Goal: Task Accomplishment & Management: Complete application form

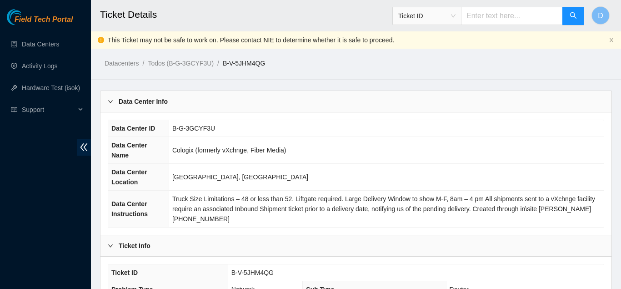
scroll to position [561, 0]
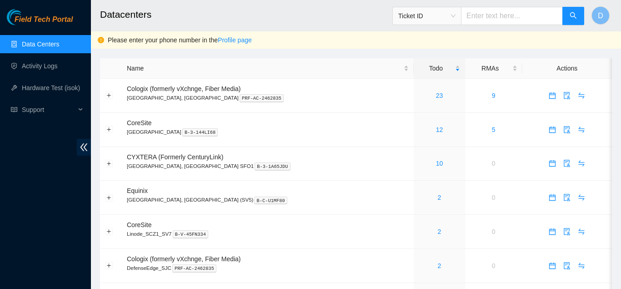
click at [9, 174] on div "Field Tech Portal Data Centers Activity Logs Hardware Test (isok) Support" at bounding box center [45, 149] width 91 height 280
click at [504, 6] on span "Ticket ID" at bounding box center [488, 13] width 192 height 24
click at [502, 9] on input "text" at bounding box center [512, 16] width 102 height 18
paste input "B-V-5OPIMU7"
type input "B-V-5OPIMU7"
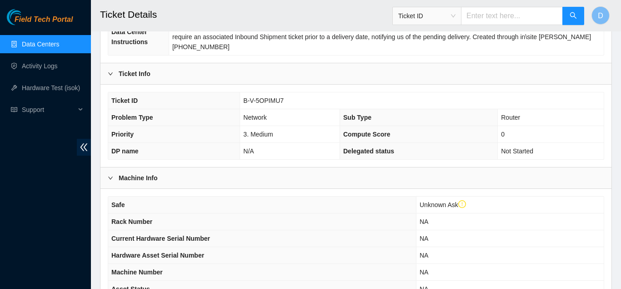
scroll to position [336, 0]
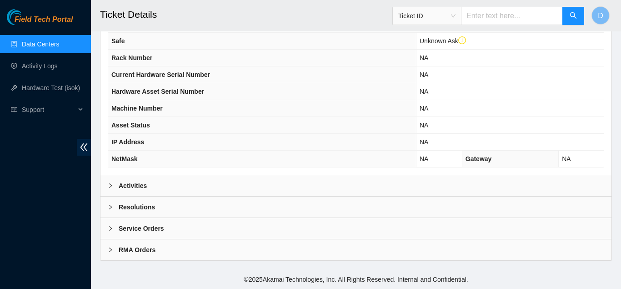
click at [250, 178] on div "Activities" at bounding box center [355, 185] width 511 height 21
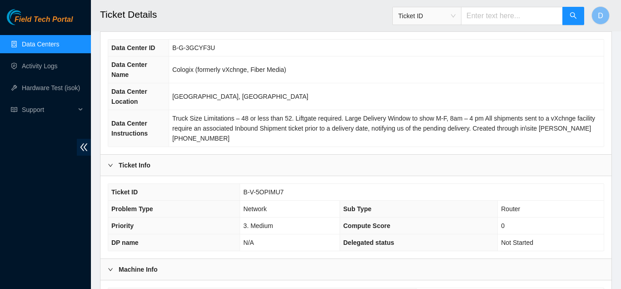
scroll to position [0, 0]
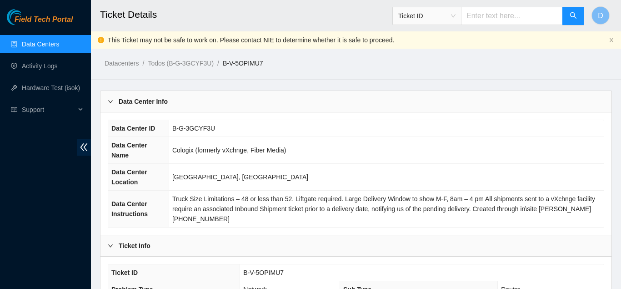
click at [38, 44] on link "Data Centers" at bounding box center [40, 43] width 37 height 7
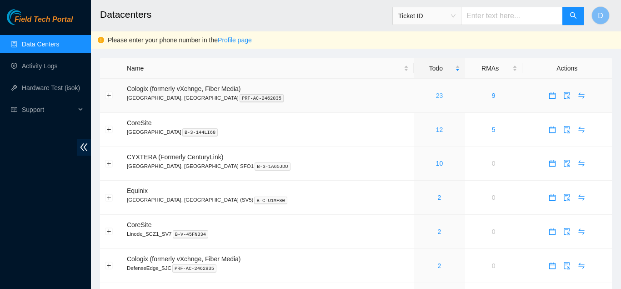
click at [436, 92] on link "23" at bounding box center [439, 95] width 7 height 7
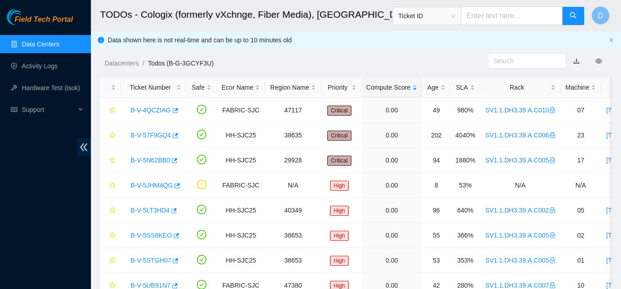
click at [30, 48] on link "Data Centers" at bounding box center [40, 43] width 37 height 7
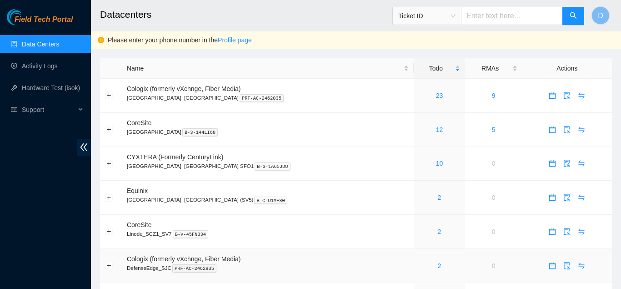
click at [419, 264] on div "2" at bounding box center [439, 265] width 41 height 10
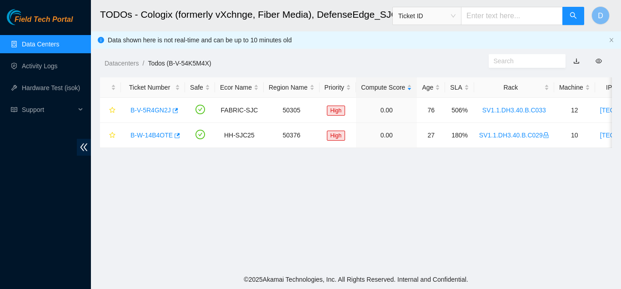
click at [613, 202] on main "TODOs - Cologix (formerly vXchnge, Fiber Media), DefenseEdge_SJC Ticket ID D Da…" at bounding box center [356, 135] width 530 height 270
click at [476, 15] on input "text" at bounding box center [512, 16] width 102 height 18
paste input "B-V-5OPIMU7"
type input "B-V-5OPIMU7"
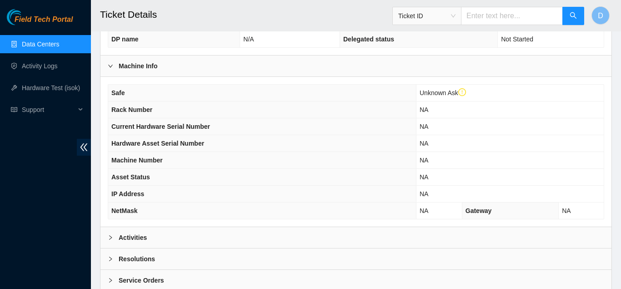
scroll to position [336, 0]
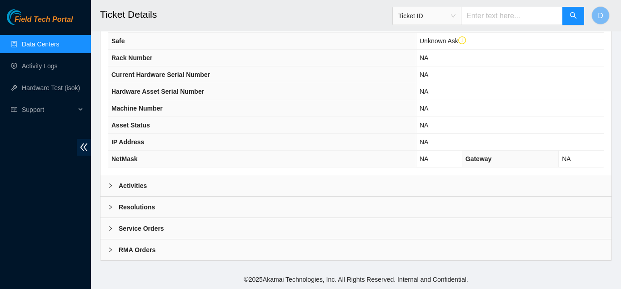
click at [211, 187] on div "Activities" at bounding box center [355, 185] width 511 height 21
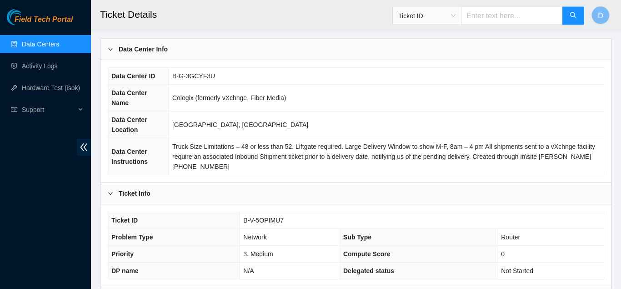
scroll to position [0, 0]
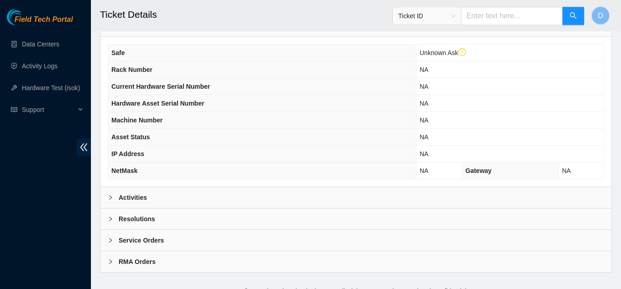
scroll to position [336, 0]
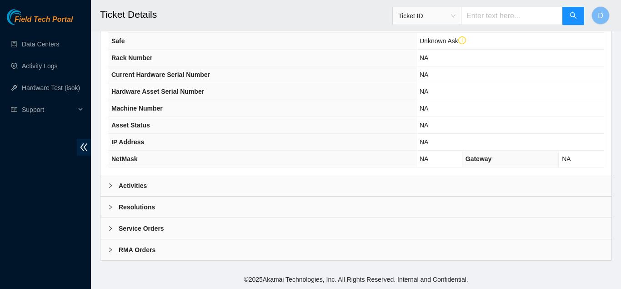
click at [287, 183] on div "Activities" at bounding box center [355, 185] width 511 height 21
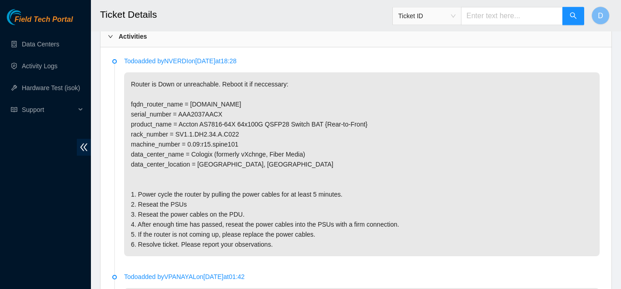
scroll to position [485, 0]
drag, startPoint x: 203, startPoint y: 114, endPoint x: 231, endPoint y: 115, distance: 28.2
click at [231, 115] on p "Router is Down or unreachable. Reboot it if neccessary: fqdn_router_name = r15.…" at bounding box center [362, 164] width 476 height 184
click at [238, 141] on p "Router is Down or unreachable. Reboot it if neccessary: fqdn_router_name = r15.…" at bounding box center [362, 164] width 476 height 184
drag, startPoint x: 236, startPoint y: 135, endPoint x: 205, endPoint y: 145, distance: 32.6
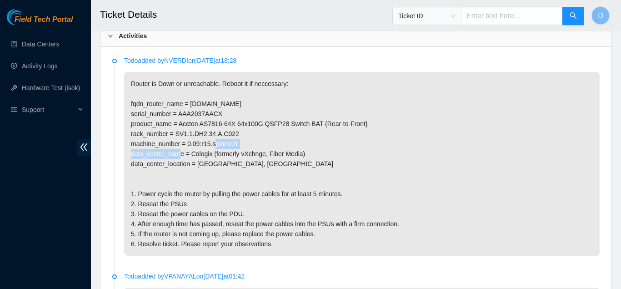
click at [205, 145] on p "Router is Down or unreachable. Reboot it if neccessary: fqdn_router_name = r15.…" at bounding box center [362, 164] width 476 height 184
click at [246, 140] on p "Router is Down or unreachable. Reboot it if neccessary: fqdn_router_name = r15.…" at bounding box center [362, 164] width 476 height 184
drag, startPoint x: 239, startPoint y: 134, endPoint x: 176, endPoint y: 137, distance: 62.8
click at [176, 137] on p "Router is Down or unreachable. Reboot it if neccessary: fqdn_router_name = r15.…" at bounding box center [362, 164] width 476 height 184
copy p "SV1.1.DH2.34.A.C022"
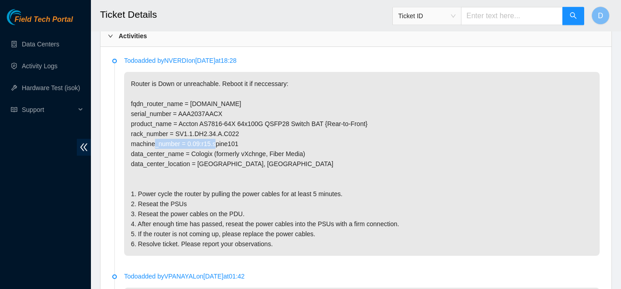
click at [590, 176] on p "Router is Down or unreachable. Reboot it if neccessary: fqdn_router_name = r15.…" at bounding box center [362, 164] width 476 height 184
drag, startPoint x: 236, startPoint y: 145, endPoint x: 188, endPoint y: 146, distance: 48.2
click at [188, 146] on p "Router is Down or unreachable. Reboot it if neccessary: fqdn_router_name = r15.…" at bounding box center [362, 164] width 476 height 184
copy p "0.09:r15.spine101"
click at [591, 130] on p "Router is Down or unreachable. Reboot it if neccessary: fqdn_router_name = r15.…" at bounding box center [362, 164] width 476 height 184
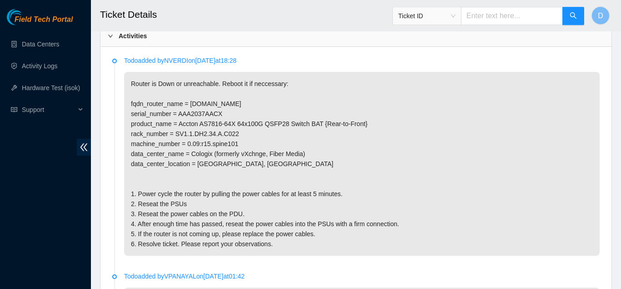
click at [591, 177] on p "Router is Down or unreachable. Reboot it if neccessary: fqdn_router_name = r15.…" at bounding box center [362, 164] width 476 height 184
click at [346, 37] on div "Activities" at bounding box center [355, 35] width 511 height 21
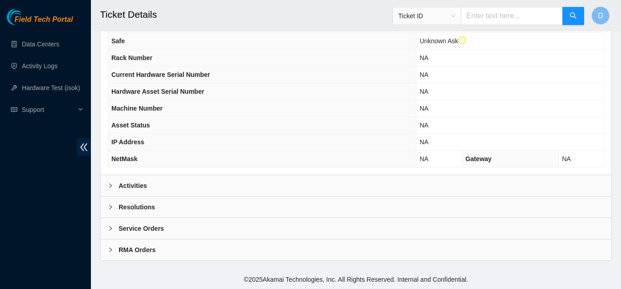
scroll to position [336, 0]
click at [226, 171] on div "Safe Unknown Ask Rack Number NA Current Hardware Serial Number NA Hardware Asse…" at bounding box center [355, 100] width 511 height 150
click at [224, 189] on div "Activities" at bounding box center [355, 185] width 511 height 21
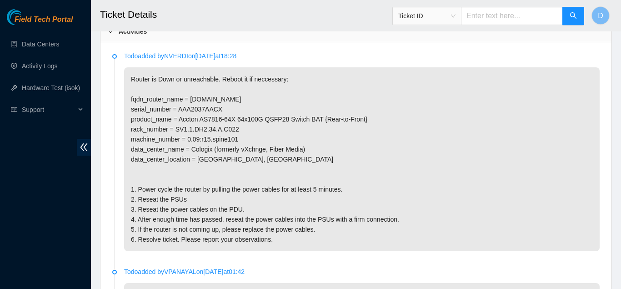
scroll to position [489, 0]
drag, startPoint x: 276, startPoint y: 242, endPoint x: 130, endPoint y: 191, distance: 154.6
click at [130, 191] on p "Router is Down or unreachable. Reboot it if neccessary: fqdn_router_name = [DOM…" at bounding box center [362, 160] width 476 height 184
copy p "1. Power cycle the router by pulling the power cables for at least 5 minutes. 2…"
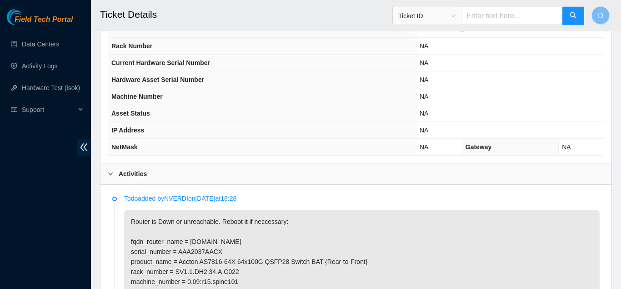
scroll to position [347, 0]
click at [210, 169] on div "Activities" at bounding box center [355, 174] width 511 height 21
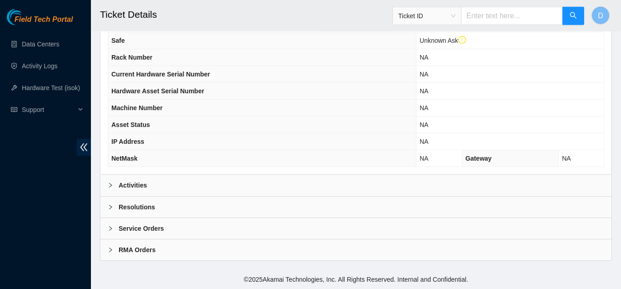
scroll to position [336, 0]
click at [245, 213] on div "Resolutions" at bounding box center [355, 206] width 511 height 21
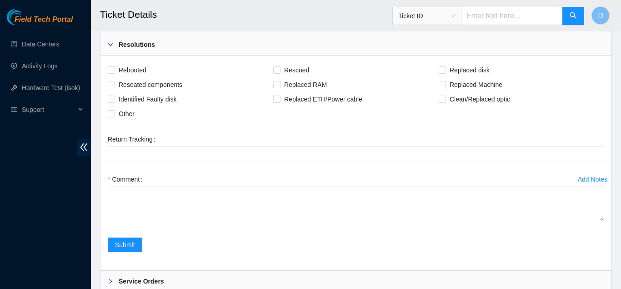
scroll to position [506, 0]
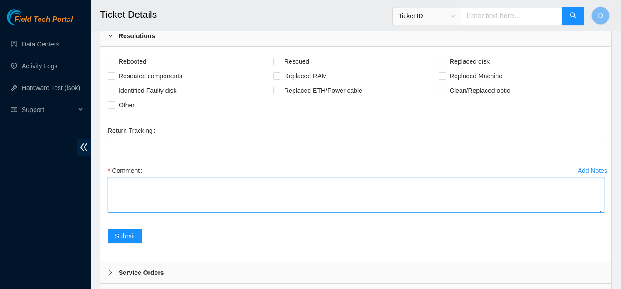
click at [289, 202] on textarea "Comment" at bounding box center [356, 195] width 496 height 35
paste textarea "1. Power cycle the router by pulling the power cables for at least 5 minutes. 2…"
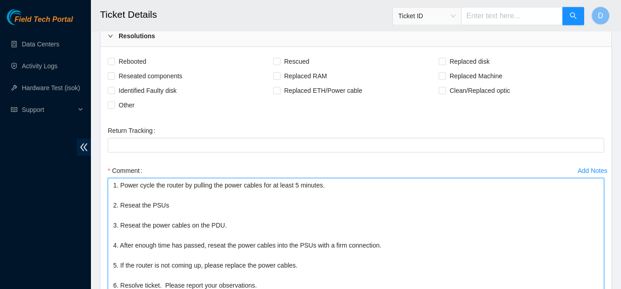
scroll to position [0, 0]
drag, startPoint x: 601, startPoint y: 207, endPoint x: 586, endPoint y: 310, distance: 104.3
click at [586, 288] on textarea "1. Power cycle the router by pulling the power cables for at least 5 minutes. 2…" at bounding box center [356, 247] width 496 height 138
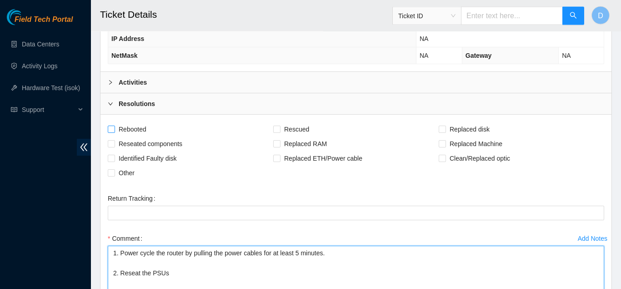
type textarea "1. Power cycle the router by pulling the power cables for at least 5 minutes. 2…"
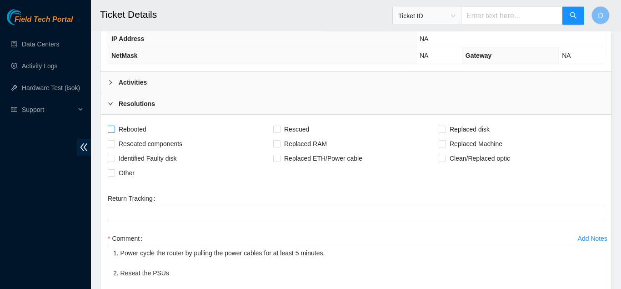
click at [120, 131] on span "Rebooted" at bounding box center [132, 129] width 35 height 15
click at [114, 131] on input "Rebooted" at bounding box center [111, 128] width 6 height 6
checkbox input "true"
click at [172, 144] on span "Reseated components" at bounding box center [150, 143] width 71 height 15
click at [114, 144] on input "Reseated components" at bounding box center [111, 143] width 6 height 6
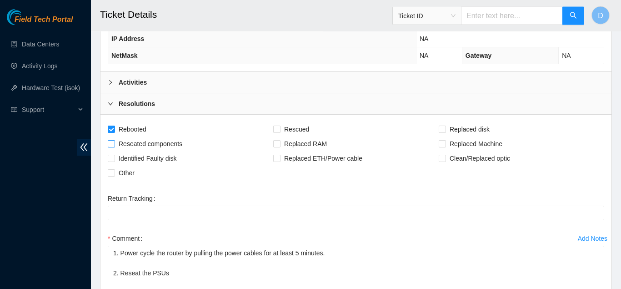
checkbox input "true"
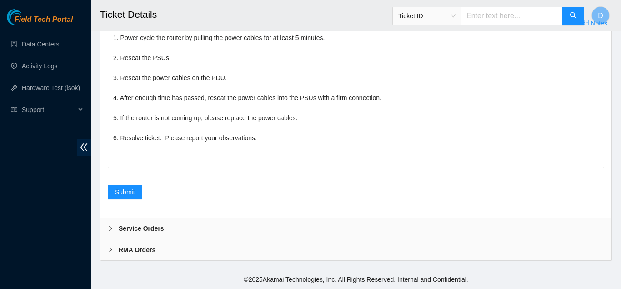
scroll to position [576, 0]
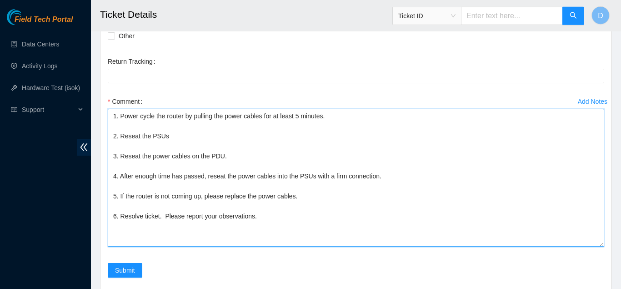
click at [270, 215] on textarea "1. Power cycle the router by pulling the power cables for at least 5 minutes. 2…" at bounding box center [356, 178] width 496 height 138
click at [597, 190] on textarea "1. Power cycle the router by pulling the power cables for at least 5 minutes. 2…" at bounding box center [356, 178] width 496 height 138
click at [380, 229] on textarea "1. Power cycle the router by pulling the power cables for at least 5 minutes. 2…" at bounding box center [356, 178] width 496 height 138
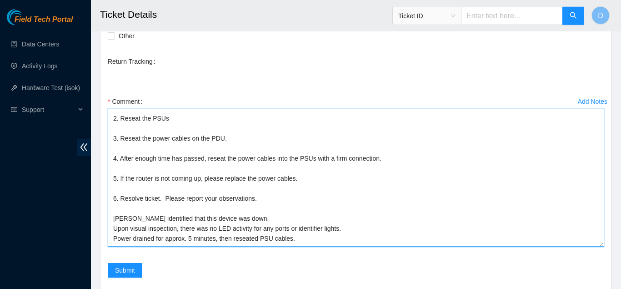
scroll to position [0, 0]
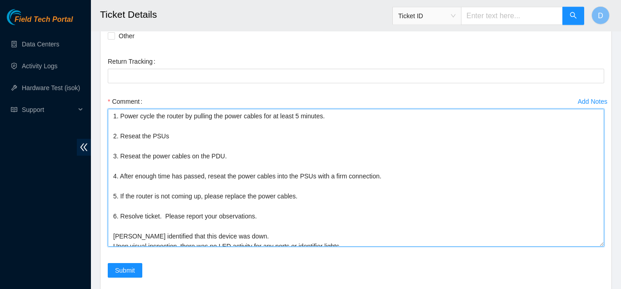
drag, startPoint x: 111, startPoint y: 219, endPoint x: 108, endPoint y: 95, distance: 123.7
click at [108, 109] on textarea "1. Power cycle the router by pulling the power cables for at least 5 minutes. 2…" at bounding box center [356, 178] width 496 height 138
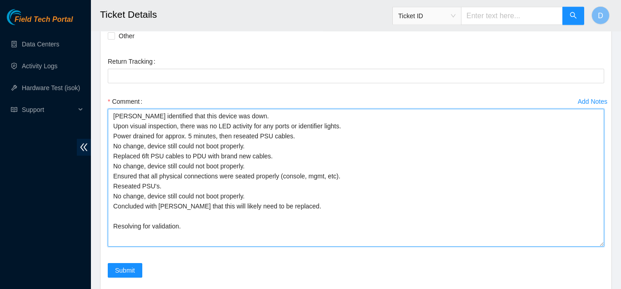
scroll to position [573, 0]
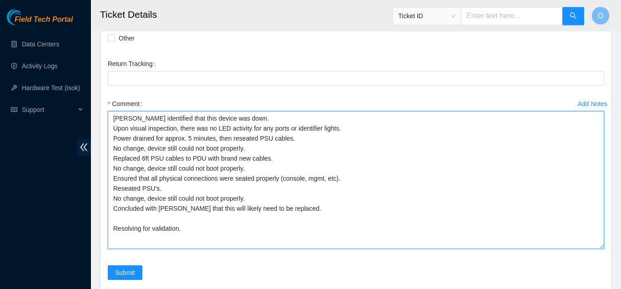
click at [113, 128] on textarea "Nicolas V identified that this device was down. Upon visual inspection, there w…" at bounding box center [356, 180] width 496 height 138
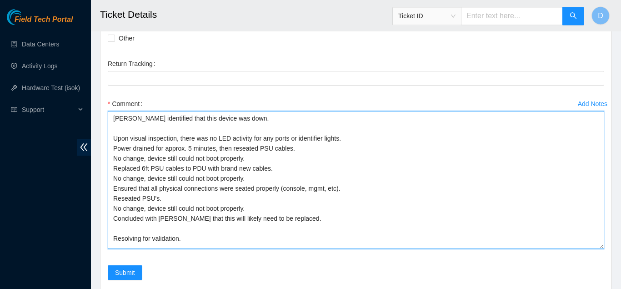
click at [196, 241] on textarea "Nicolas V identified that this device was down. Upon visual inspection, there w…" at bounding box center [356, 180] width 496 height 138
click at [310, 219] on textarea "Nicolas V identified that this device was down. Upon visual inspection, there w…" at bounding box center [356, 180] width 496 height 138
click at [112, 137] on textarea "Nicolas V identified that this device was down. Upon visual inspection, there w…" at bounding box center [356, 180] width 496 height 138
click at [197, 239] on textarea "Nicolas V identified that this device was down. Upon visual inspection, there w…" at bounding box center [356, 180] width 496 height 138
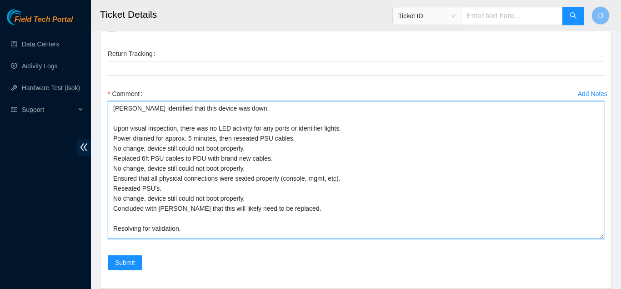
scroll to position [584, 0]
type textarea "Nicolas V identified that this device was down. Upon visual inspection, there w…"
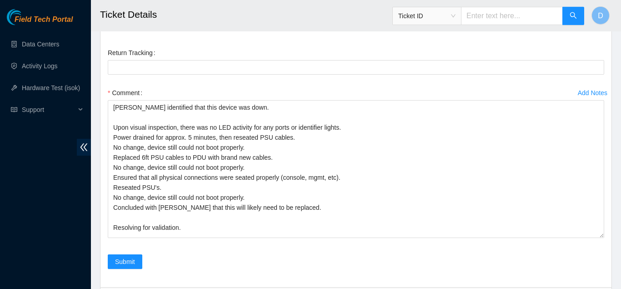
click at [162, 252] on div "Add Notes Comment Nicolas V identified that this device was down. Upon visual i…" at bounding box center [356, 169] width 504 height 169
click at [115, 253] on div "Add Notes Comment Nicolas V identified that this device was down. Upon visual i…" at bounding box center [356, 169] width 504 height 169
click at [116, 255] on button "Submit" at bounding box center [125, 261] width 35 height 15
click at [197, 257] on div "Submit" at bounding box center [356, 266] width 504 height 25
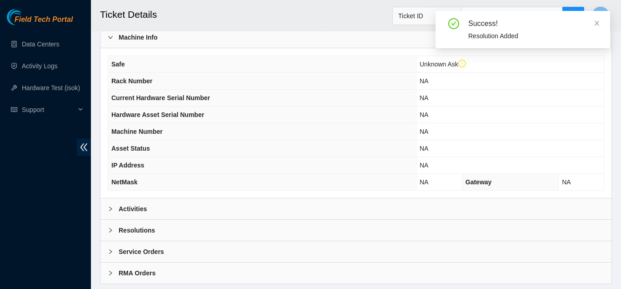
scroll to position [336, 0]
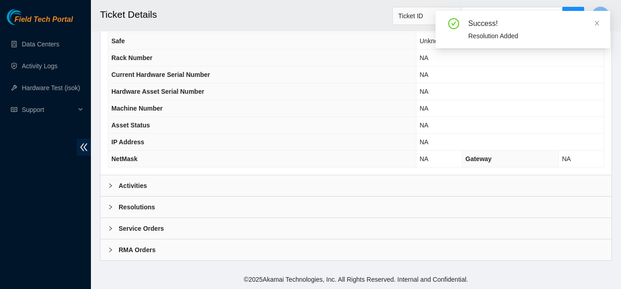
click at [231, 205] on div "Resolutions" at bounding box center [355, 206] width 511 height 21
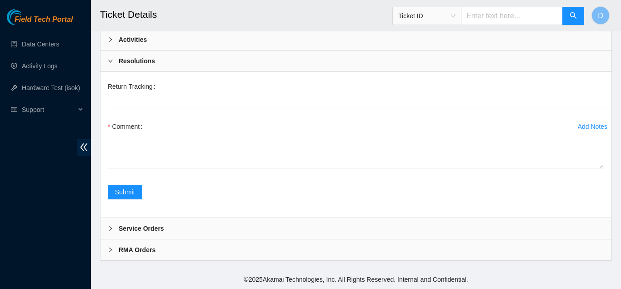
scroll to position [337, 0]
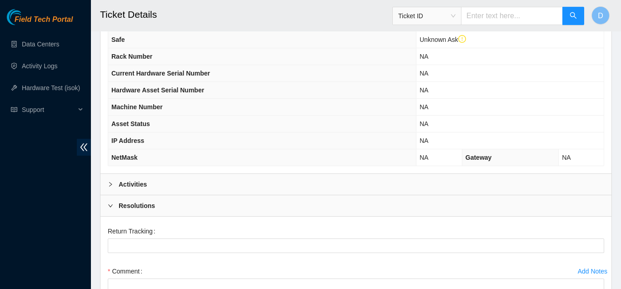
click at [250, 202] on div "Resolutions" at bounding box center [355, 205] width 511 height 21
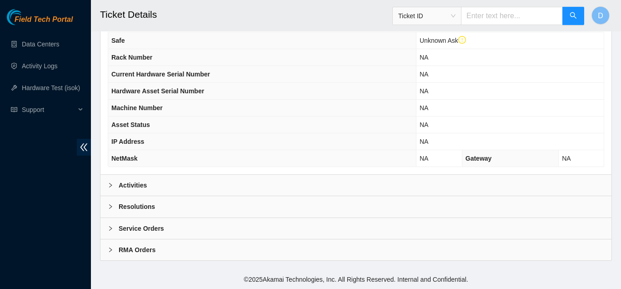
scroll to position [336, 0]
click at [268, 180] on div "Activities" at bounding box center [355, 185] width 511 height 21
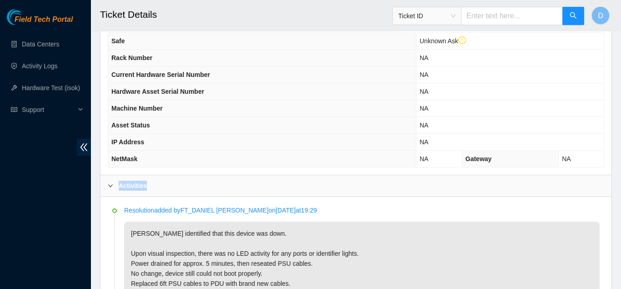
click at [268, 180] on div "Activities" at bounding box center [355, 185] width 511 height 21
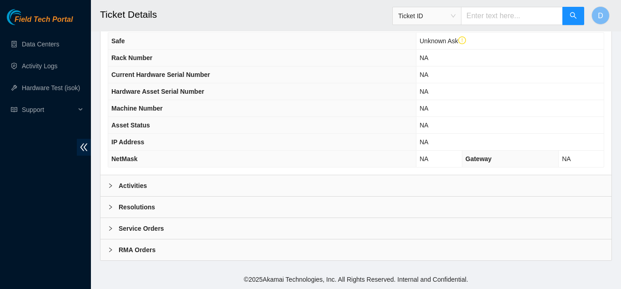
click at [288, 181] on div "Activities" at bounding box center [355, 185] width 511 height 21
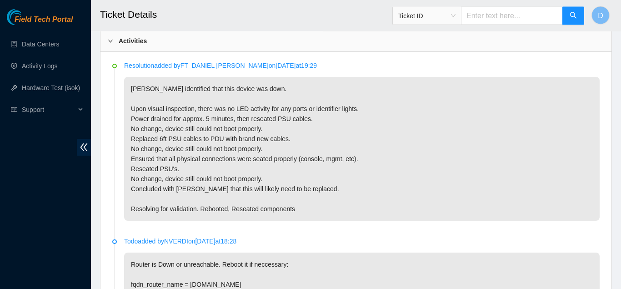
scroll to position [479, 0]
click at [339, 223] on li "Resolution added by FT_DANIEL ACKERMAN on 2025-09-30 at 19:29 Nicolas V identif…" at bounding box center [355, 152] width 487 height 175
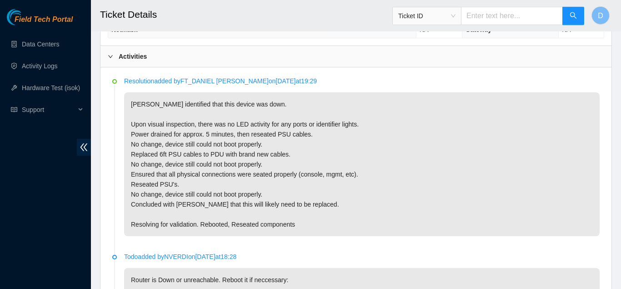
scroll to position [464, 0]
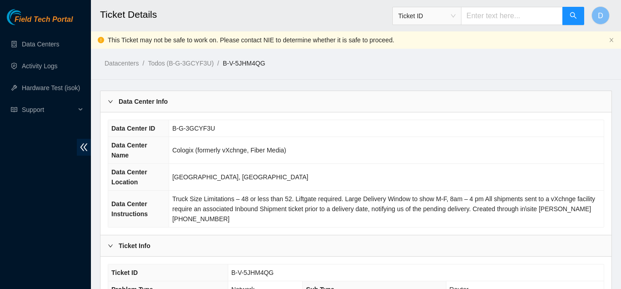
click at [596, 167] on td "[GEOGRAPHIC_DATA], [GEOGRAPHIC_DATA]" at bounding box center [386, 177] width 435 height 27
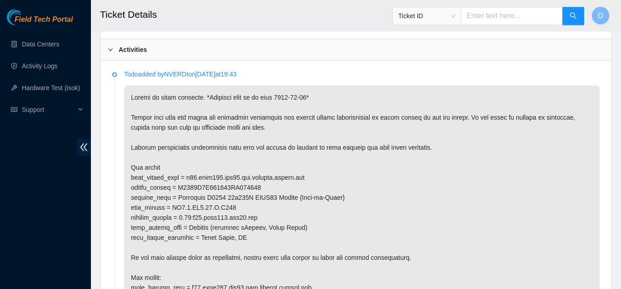
scroll to position [509, 0]
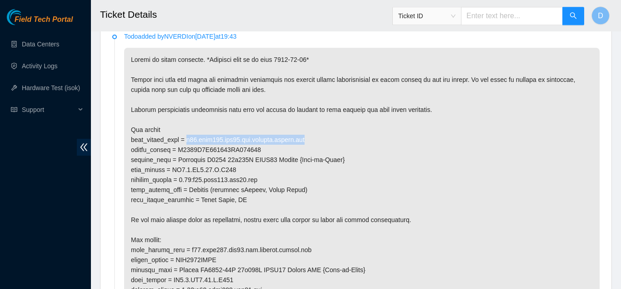
drag, startPoint x: 190, startPoint y: 140, endPoint x: 316, endPoint y: 139, distance: 126.8
click at [316, 139] on p at bounding box center [362, 200] width 476 height 304
copy p "r02.leaf107.sjc01.fab.netarch.akamai.com"
click at [589, 152] on p at bounding box center [362, 200] width 476 height 304
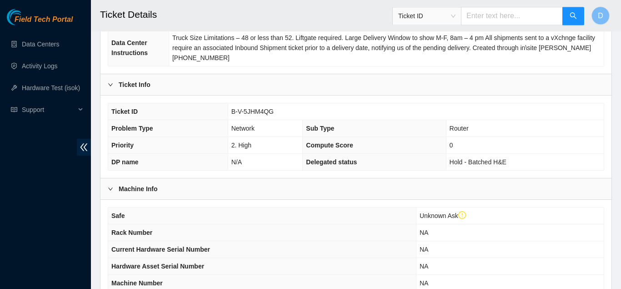
scroll to position [0, 0]
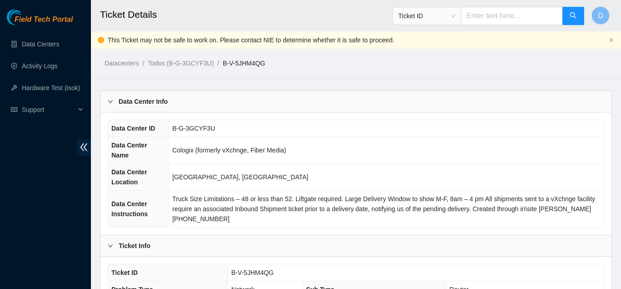
click at [599, 139] on td "Cologix (formerly vXchnge, Fiber Media)" at bounding box center [386, 150] width 435 height 27
drag, startPoint x: 274, startPoint y: 62, endPoint x: 218, endPoint y: 61, distance: 55.9
click at [218, 61] on ol "Datacenters / Todos (B-G-3GCYF3U) / B-V-5JHM4QG /" at bounding box center [297, 63] width 384 height 10
copy ol "B-V-5JHM4QG"
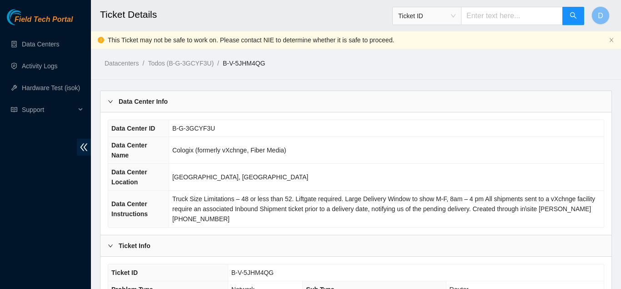
click at [600, 125] on td "B-G-3GCYF3U" at bounding box center [386, 128] width 435 height 17
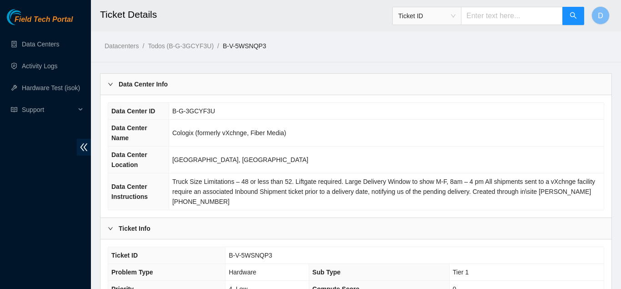
scroll to position [475, 0]
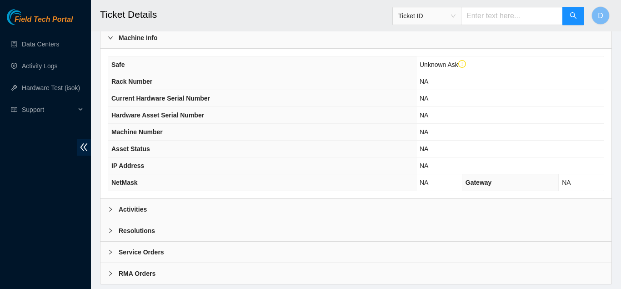
scroll to position [336, 0]
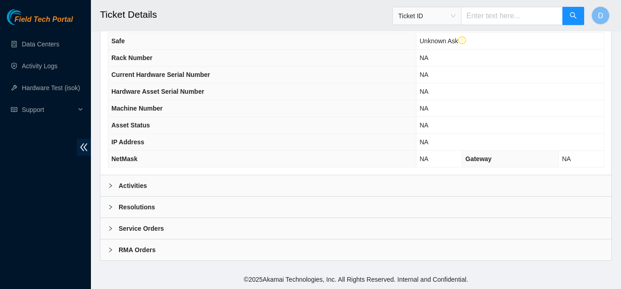
click at [195, 183] on div "Activities" at bounding box center [355, 185] width 511 height 21
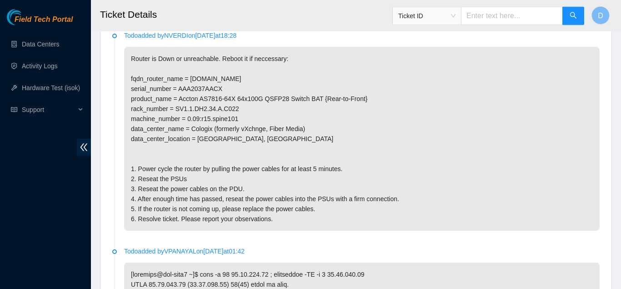
scroll to position [666, 0]
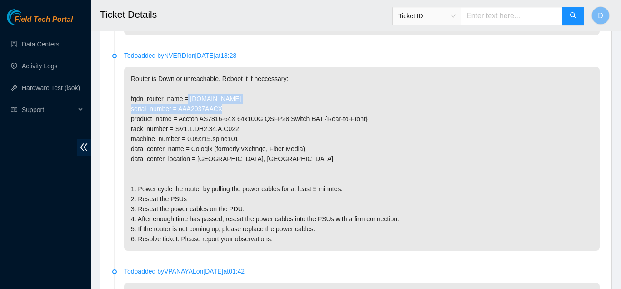
drag, startPoint x: 319, startPoint y: 98, endPoint x: 189, endPoint y: 102, distance: 130.1
click at [189, 102] on p "Router is Down or unreachable. Reboot it if neccessary: fqdn_router_name = [DOM…" at bounding box center [362, 159] width 476 height 184
copy p "[DOMAIN_NAME]"
click at [596, 135] on p "Router is Down or unreachable. Reboot it if neccessary: fqdn_router_name = [DOM…" at bounding box center [362, 159] width 476 height 184
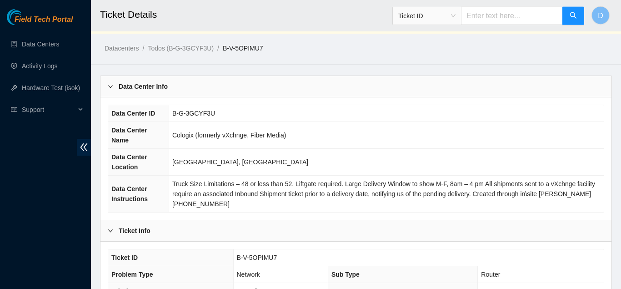
scroll to position [0, 0]
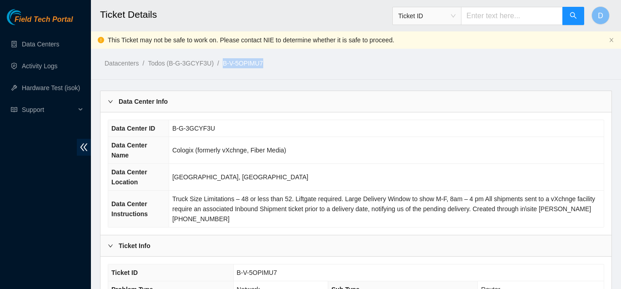
drag, startPoint x: 269, startPoint y: 63, endPoint x: 218, endPoint y: 65, distance: 51.0
click at [218, 65] on ol "Datacenters / Todos (B-G-3GCYF3U) / B-V-5OPIMU7 /" at bounding box center [297, 63] width 384 height 10
copy ol "B-V-5OPIMU7"
click at [273, 174] on td "[GEOGRAPHIC_DATA], [GEOGRAPHIC_DATA]" at bounding box center [386, 177] width 435 height 27
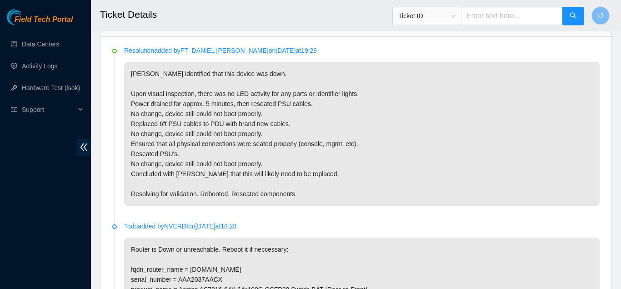
scroll to position [494, 0]
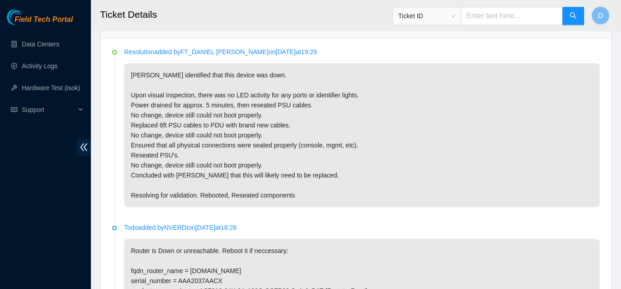
click at [322, 187] on p "Nicolas V identified that this device was down. Upon visual inspection, there w…" at bounding box center [362, 135] width 476 height 144
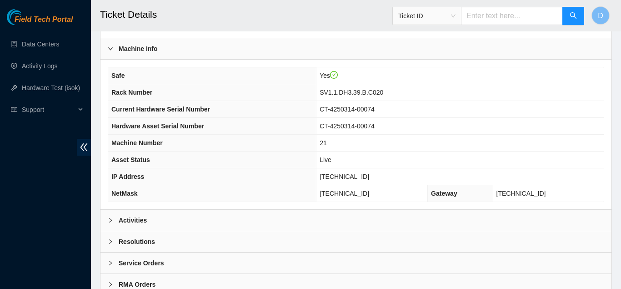
scroll to position [318, 0]
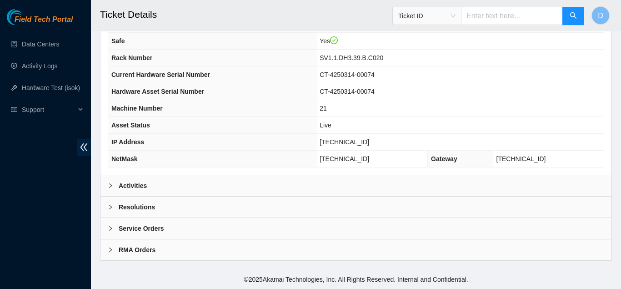
click at [146, 198] on div "Resolutions" at bounding box center [355, 206] width 511 height 21
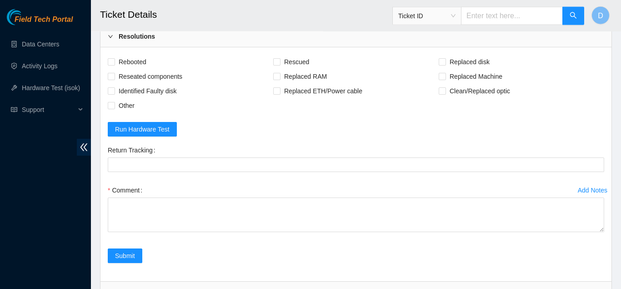
scroll to position [481, 0]
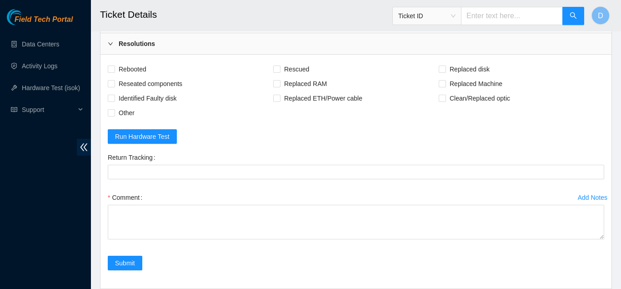
click at [218, 43] on div "Resolutions" at bounding box center [355, 43] width 511 height 21
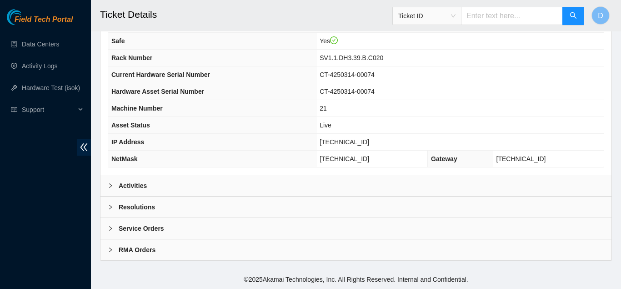
scroll to position [310, 0]
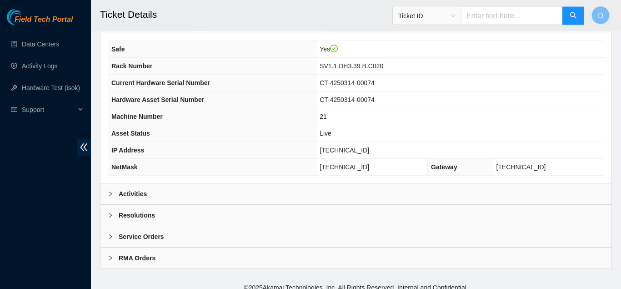
click at [200, 193] on div "Activities" at bounding box center [355, 193] width 511 height 21
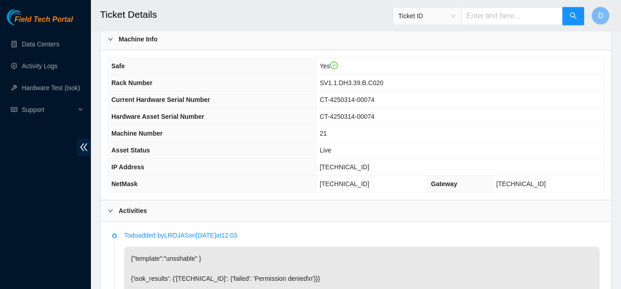
scroll to position [286, 0]
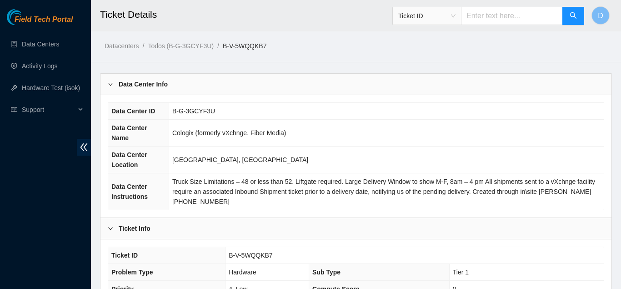
scroll to position [469, 0]
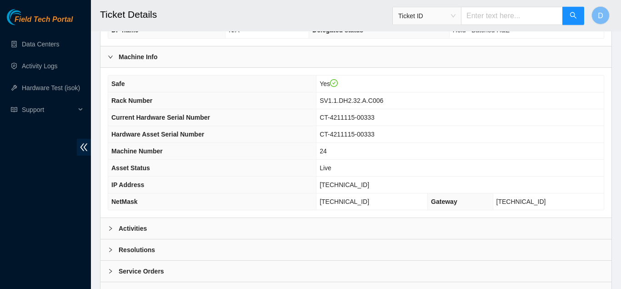
scroll to position [318, 0]
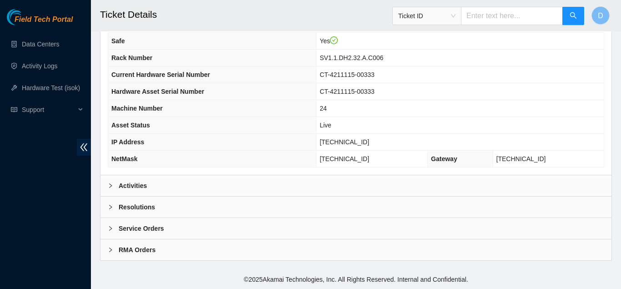
click at [236, 183] on div "Activities" at bounding box center [355, 185] width 511 height 21
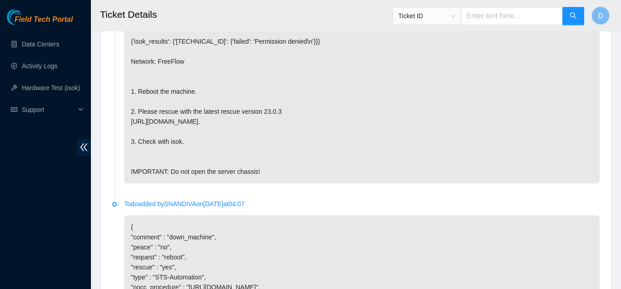
scroll to position [535, 0]
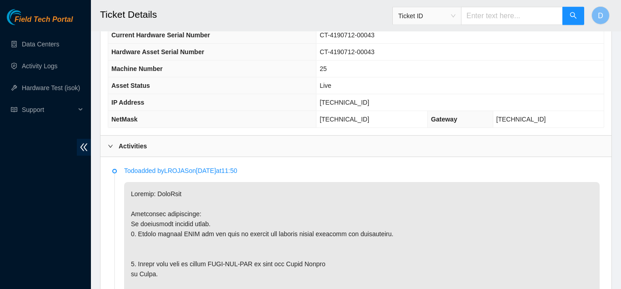
scroll to position [378, 0]
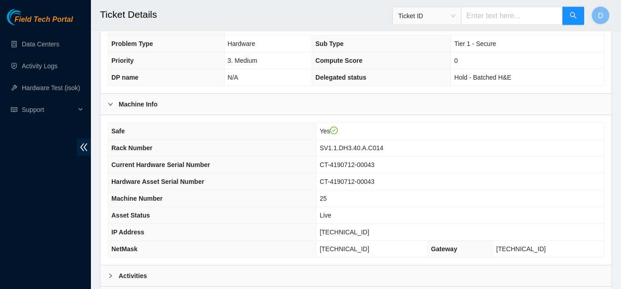
scroll to position [318, 0]
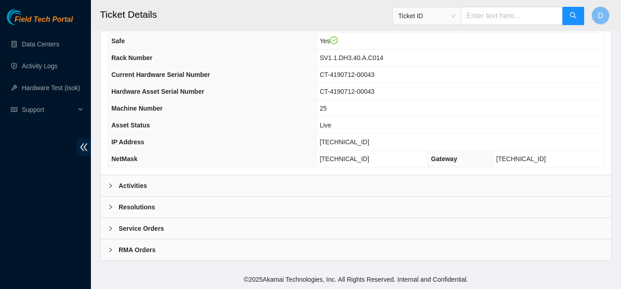
click at [234, 180] on div "Activities" at bounding box center [355, 185] width 511 height 21
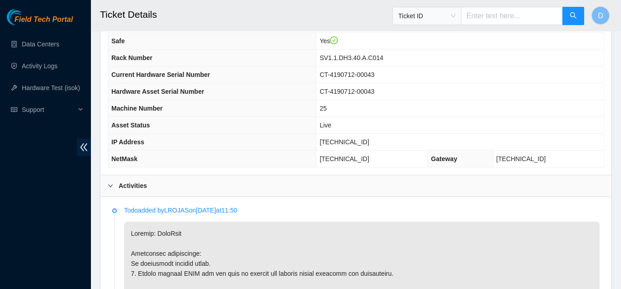
scroll to position [406, 0]
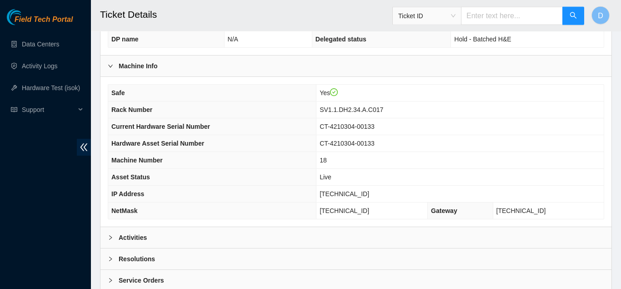
click at [286, 137] on th "Hardware Asset Serial Number" at bounding box center [212, 143] width 208 height 17
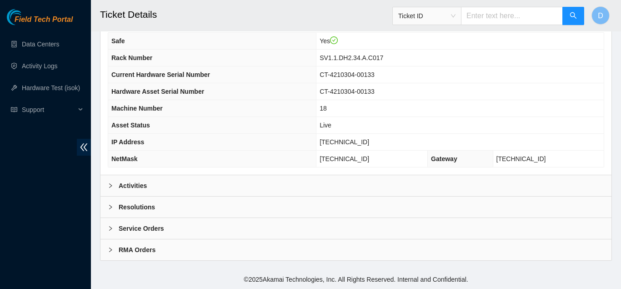
click at [271, 189] on div "Activities" at bounding box center [355, 185] width 511 height 21
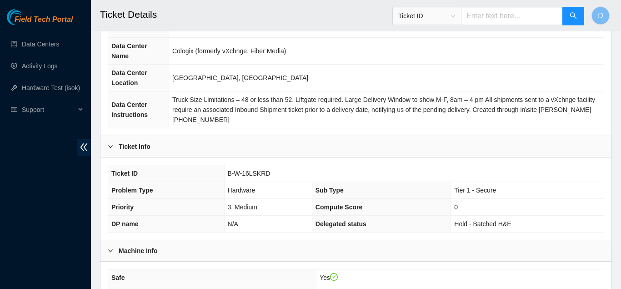
scroll to position [0, 0]
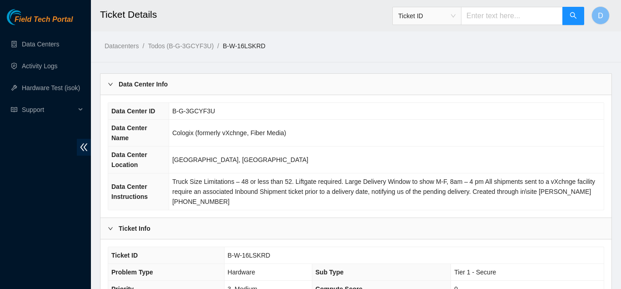
click at [591, 145] on td "Cologix (formerly vXchnge, Fiber Media)" at bounding box center [386, 133] width 435 height 27
click at [597, 208] on td "Truck Size Limitations – 48 or less than 52. Liftgate required. Large Delivery …" at bounding box center [386, 191] width 435 height 37
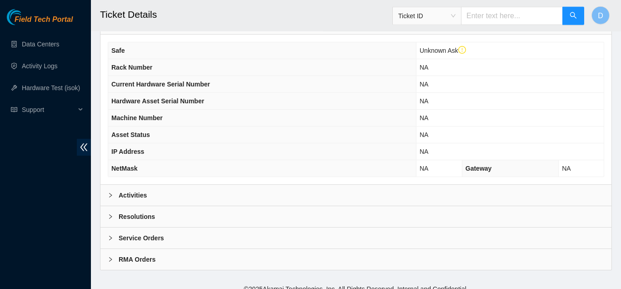
scroll to position [336, 0]
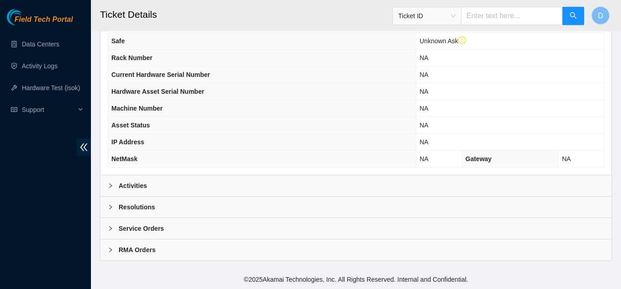
click at [266, 175] on div "Activities" at bounding box center [355, 185] width 511 height 21
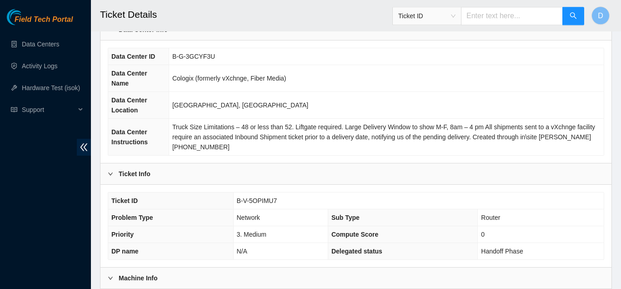
scroll to position [0, 0]
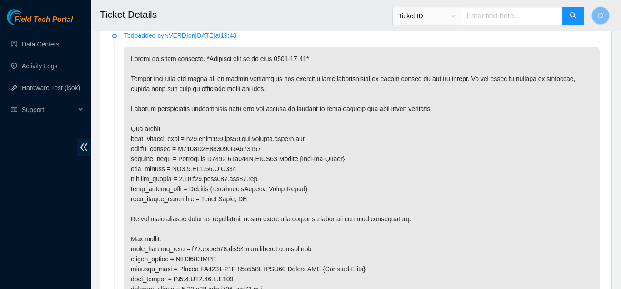
scroll to position [511, 0]
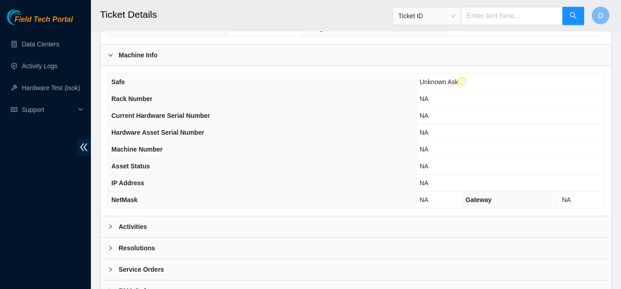
scroll to position [336, 0]
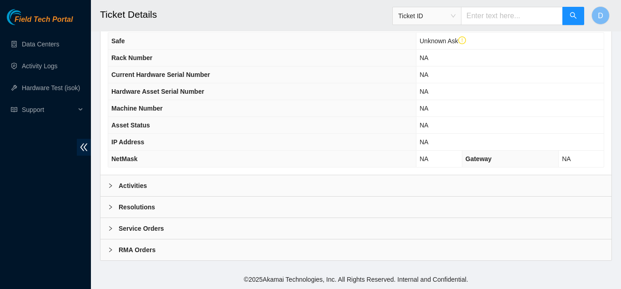
click at [348, 185] on div "Activities" at bounding box center [355, 185] width 511 height 21
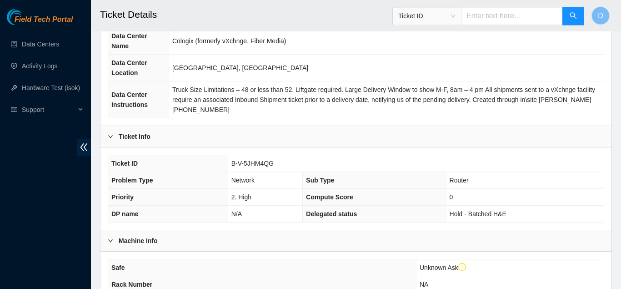
scroll to position [0, 0]
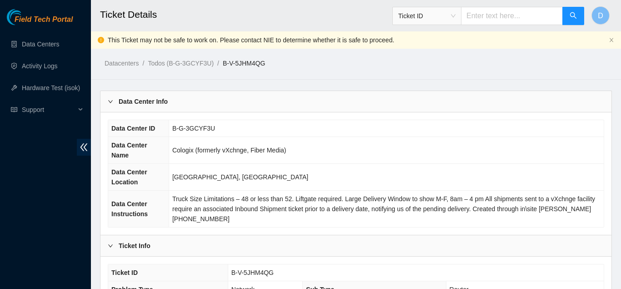
click at [48, 66] on link "Activity Logs" at bounding box center [40, 65] width 36 height 7
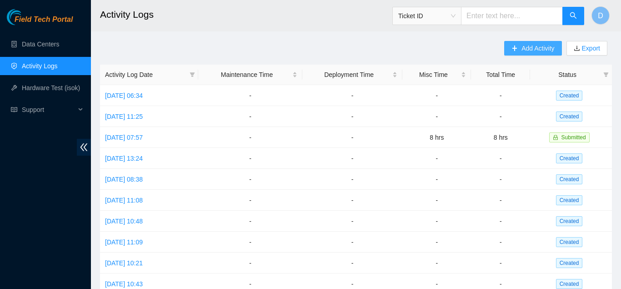
click at [525, 51] on span "Add Activity" at bounding box center [537, 48] width 33 height 10
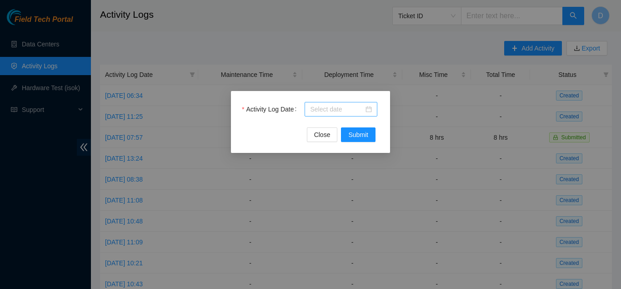
click at [341, 109] on input "Activity Log Date" at bounding box center [337, 109] width 54 height 10
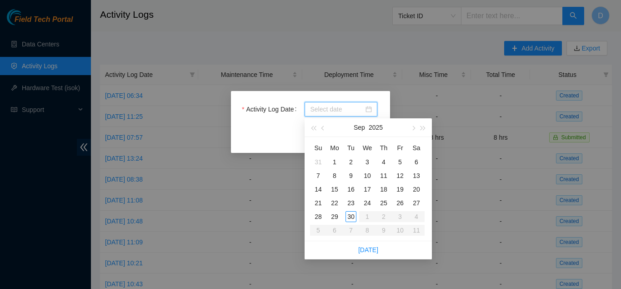
click at [368, 106] on div at bounding box center [341, 109] width 62 height 10
type input "[DATE]"
click at [347, 215] on div "30" at bounding box center [351, 216] width 11 height 11
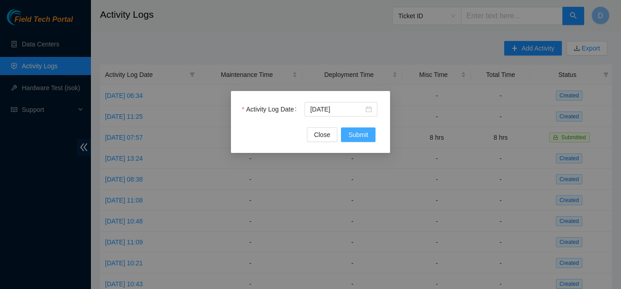
click at [362, 133] on span "Submit" at bounding box center [358, 135] width 20 height 10
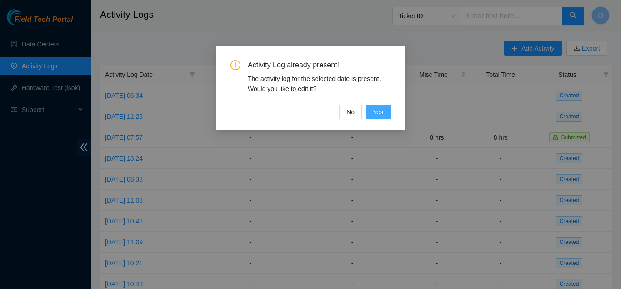
click at [377, 107] on span "Yes" at bounding box center [378, 112] width 10 height 10
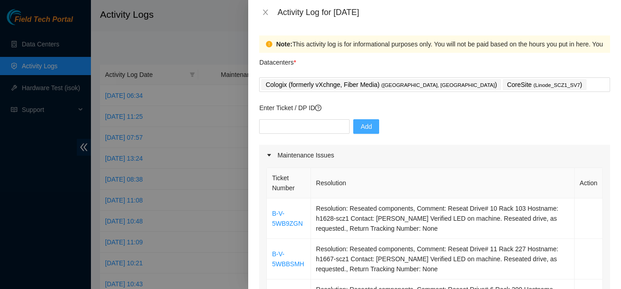
click at [368, 129] on button "Add" at bounding box center [366, 126] width 26 height 15
click at [330, 130] on input "text" at bounding box center [304, 126] width 90 height 15
paste input "B-V-5JHM4QG"
type input "B-V-5JHM4QG"
click at [370, 127] on button "Add" at bounding box center [366, 126] width 26 height 15
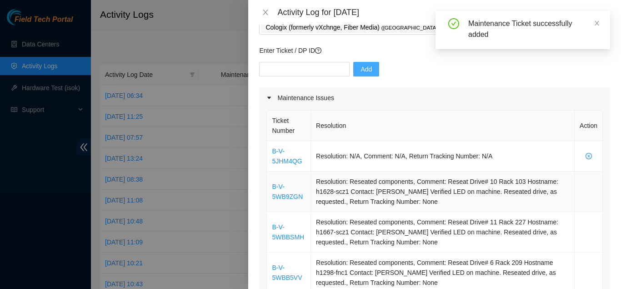
scroll to position [74, 0]
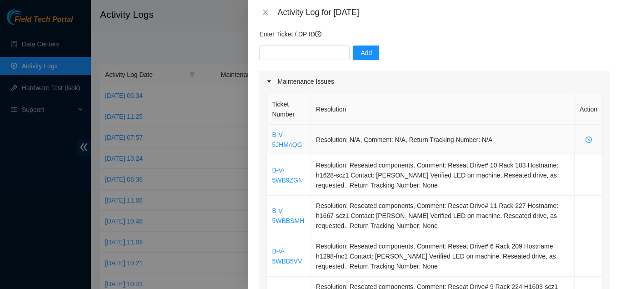
click at [377, 145] on td "Resolution: N/A, Comment: N/A, Return Tracking Number: N/A" at bounding box center [443, 140] width 264 height 30
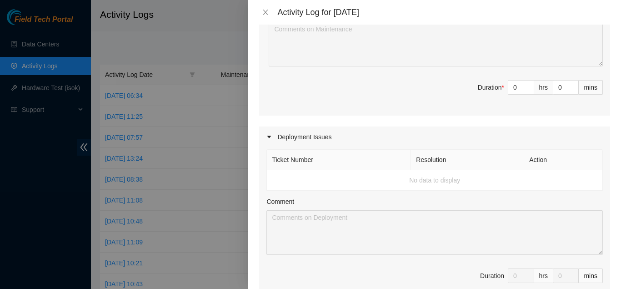
scroll to position [348, 0]
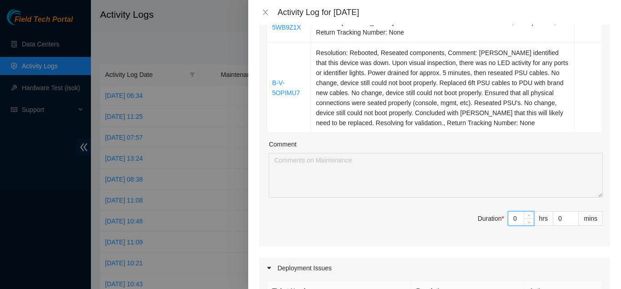
drag, startPoint x: 519, startPoint y: 217, endPoint x: 496, endPoint y: 214, distance: 23.3
click at [508, 214] on input "0" at bounding box center [520, 218] width 25 height 14
type input "8"
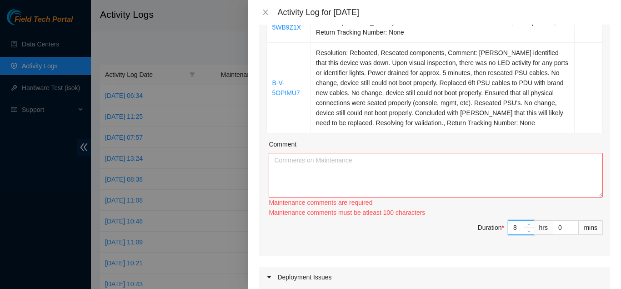
type input "8"
click at [439, 179] on textarea "Comment" at bounding box center [436, 175] width 334 height 45
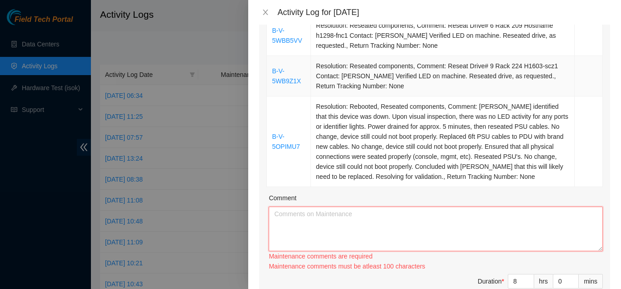
scroll to position [295, 0]
paste textarea "B-V-5JHM4QG"
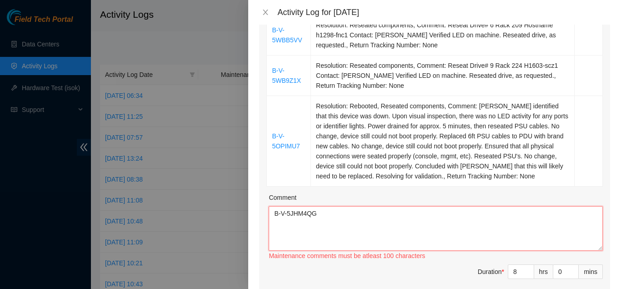
click at [343, 217] on textarea "B-V-5JHM4QG" at bounding box center [436, 228] width 334 height 45
click at [336, 227] on textarea "B-V-5JHM4QG" at bounding box center [436, 228] width 334 height 45
click at [280, 231] on textarea "B-V-5JHM4QG" at bounding box center [436, 228] width 334 height 45
paste textarea "Rack SV1.1.DH2.33.A.C007 Contact: Nicolas Verdi Router Name: r02.leaf107.sjc01.…"
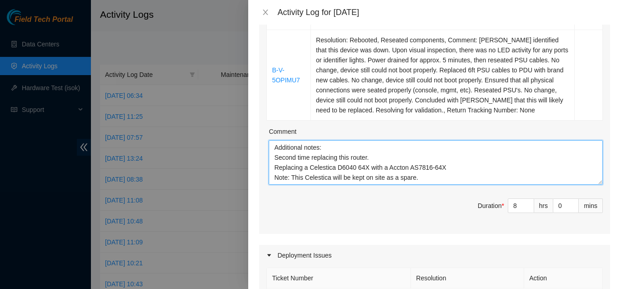
scroll to position [0, 0]
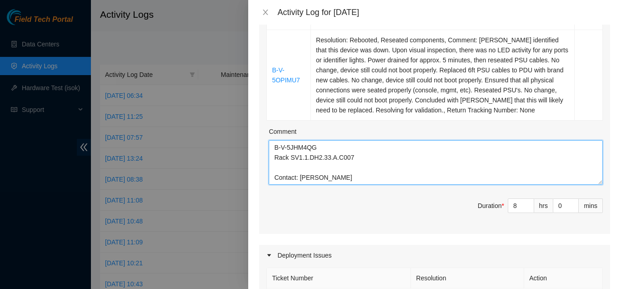
click at [272, 146] on textarea "B-V-5JHM4QG Rack SV1.1.DH2.33.A.C007 Contact: Nicolas Verdi Router Name: r02.le…" at bounding box center [436, 162] width 334 height 45
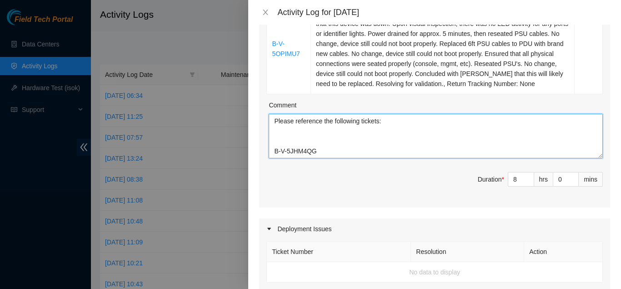
scroll to position [288, 0]
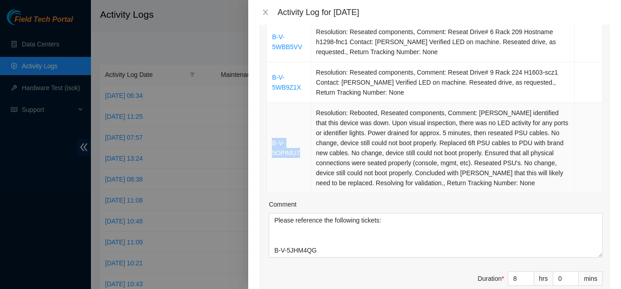
drag, startPoint x: 312, startPoint y: 153, endPoint x: 270, endPoint y: 144, distance: 42.3
click at [270, 144] on td "B-V-5OPIMU7" at bounding box center [289, 148] width 44 height 90
copy link "B-V-5OPIMU7"
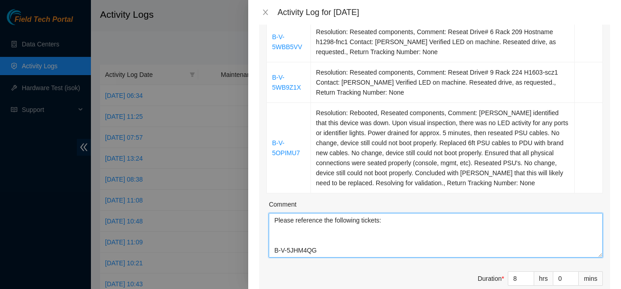
click at [295, 232] on textarea "Please reference the following tickets: B-V-5JHM4QG Rack SV1.1.DH2.33.A.C007 Co…" at bounding box center [436, 235] width 334 height 45
paste textarea "B-V-5OPIMU7"
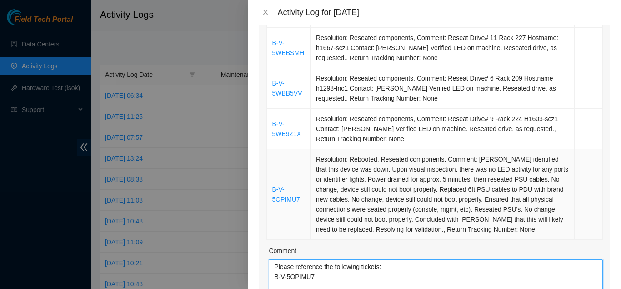
scroll to position [240, 0]
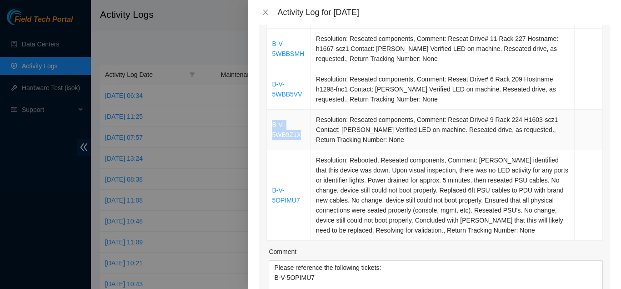
drag, startPoint x: 313, startPoint y: 136, endPoint x: 272, endPoint y: 128, distance: 41.6
click at [272, 128] on td "B-V-5WB9Z1X" at bounding box center [289, 130] width 44 height 40
copy link "B-V-5WB9Z1X"
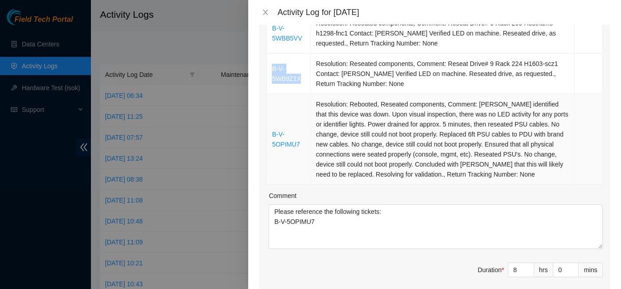
scroll to position [297, 0]
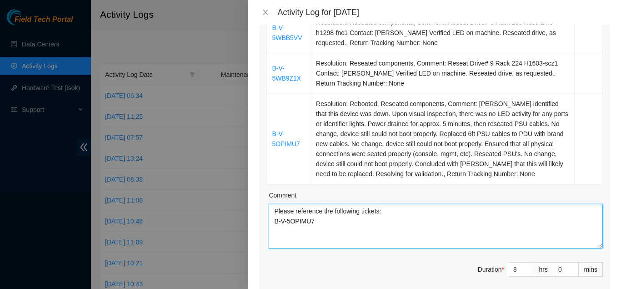
click at [305, 235] on textarea "Please reference the following tickets: B-V-5OPIMU7 B-V-5JHM4QG Rack SV1.1.DH2.…" at bounding box center [436, 226] width 334 height 45
paste textarea "B-V-5WB9Z1X"
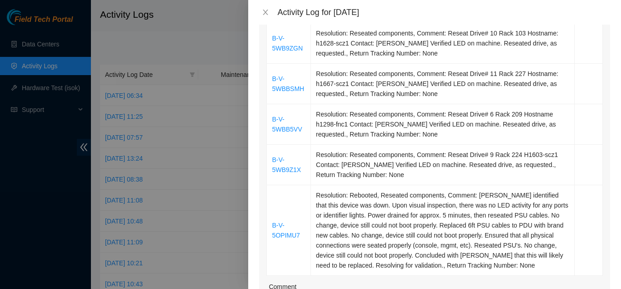
scroll to position [188, 0]
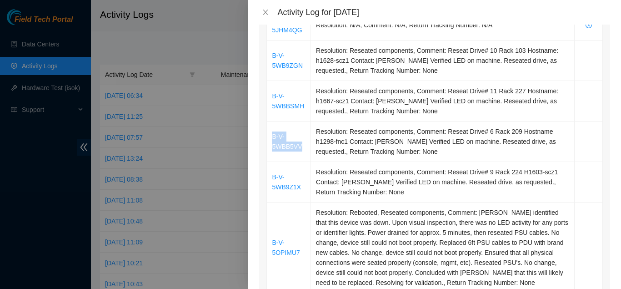
drag, startPoint x: 311, startPoint y: 149, endPoint x: 258, endPoint y: 138, distance: 54.3
click at [259, 138] on div "Maintenance Issues Ticket Number Resolution Action B-V-5JHM4QG Resolution: N/A,…" at bounding box center [434, 181] width 351 height 450
copy link "B-V-5WBB5VV"
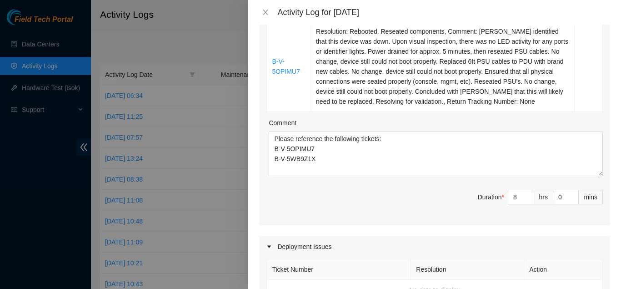
scroll to position [372, 0]
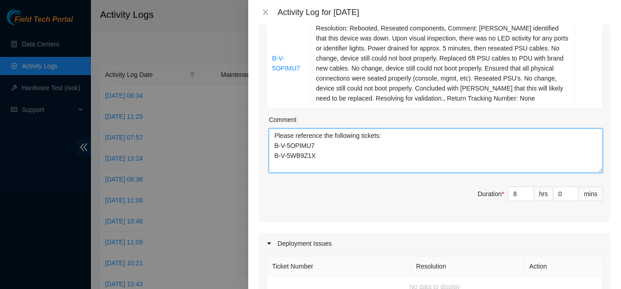
click at [304, 155] on textarea "Please reference the following tickets: B-V-5OPIMU7 B-V-5WB9Z1X B-V-5JHM4QG Rac…" at bounding box center [436, 150] width 334 height 45
paste textarea "B-V-5WBB5VV"
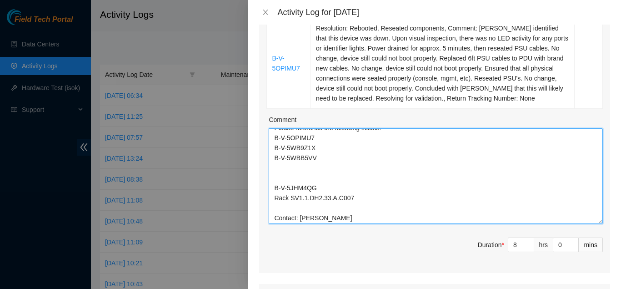
drag, startPoint x: 601, startPoint y: 167, endPoint x: 615, endPoint y: 271, distance: 105.0
click at [603, 224] on textarea "Please reference the following tickets: B-V-5OPIMU7 B-V-5WB9Z1X B-V-5WBB5VV B-V…" at bounding box center [436, 175] width 334 height 95
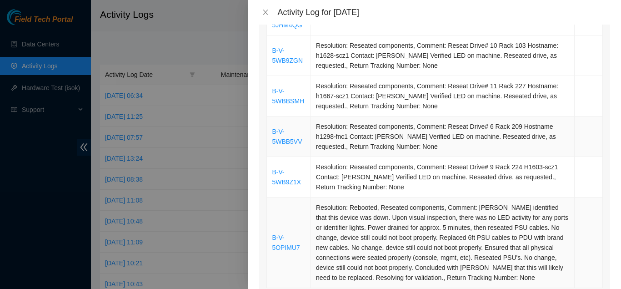
scroll to position [193, 0]
drag, startPoint x: 313, startPoint y: 103, endPoint x: 259, endPoint y: 87, distance: 56.8
click at [259, 87] on div "Maintenance Issues Ticket Number Resolution Action B-V-5JHM4QG Resolution: N/A,…" at bounding box center [434, 229] width 351 height 554
copy link "B-V-5WBBSMH"
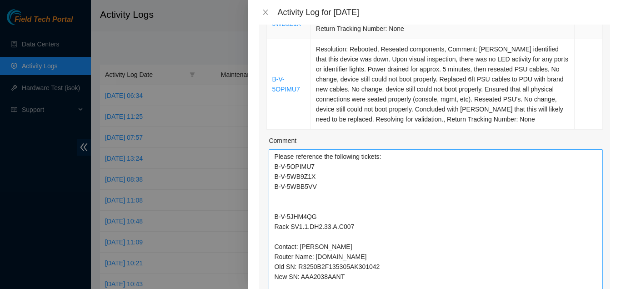
scroll to position [352, 0]
click at [317, 195] on textarea "Please reference the following tickets: B-V-5OPIMU7 B-V-5WB9Z1X B-V-5WBB5VV B-V…" at bounding box center [436, 222] width 334 height 149
paste textarea "B-V-5WBBSMH"
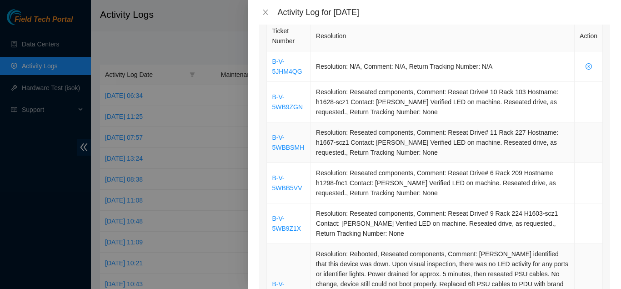
scroll to position [146, 0]
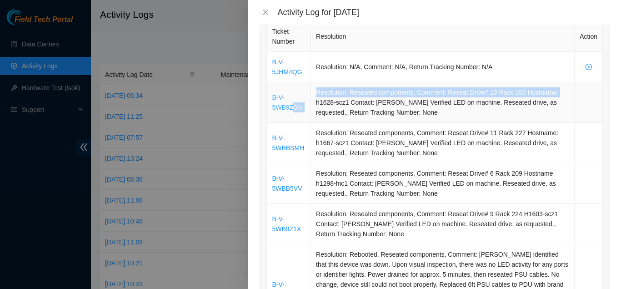
drag, startPoint x: 316, startPoint y: 102, endPoint x: 297, endPoint y: 105, distance: 19.3
click at [297, 105] on tr "B-V-5WB9ZGN Resolution: Reseated components, Comment: Reseat Drive# 10 Rack 103…" at bounding box center [435, 102] width 336 height 40
click at [311, 110] on td "B-V-5WB9ZGN" at bounding box center [289, 102] width 44 height 40
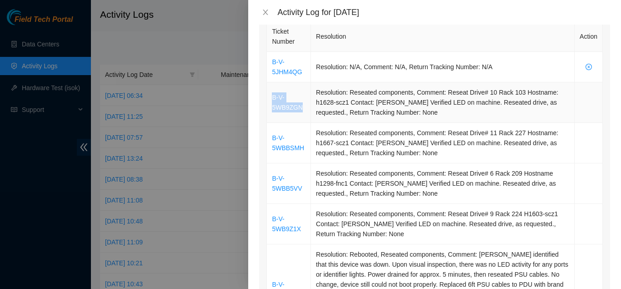
drag, startPoint x: 315, startPoint y: 108, endPoint x: 268, endPoint y: 97, distance: 47.6
click at [268, 97] on td "B-V-5WB9ZGN" at bounding box center [289, 102] width 44 height 40
copy link "B-V-5WB9ZGN"
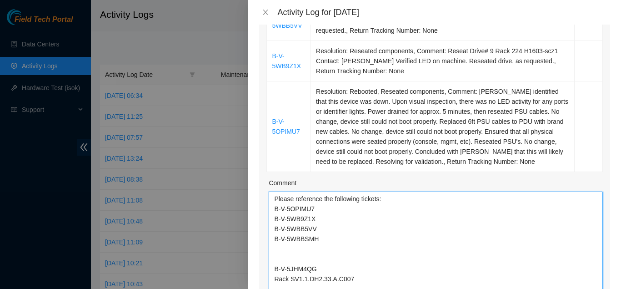
click at [323, 247] on textarea "Please reference the following tickets: B-V-5OPIMU7 B-V-5WB9Z1X B-V-5WBB5VV B-V…" at bounding box center [436, 265] width 334 height 149
paste textarea "B-V-5WB9ZGN"
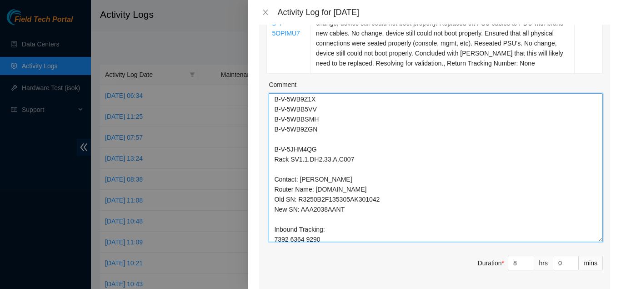
scroll to position [21, 0]
click at [330, 152] on textarea "Please reference the following tickets: B-V-5OPIMU7 B-V-5WB9Z1X B-V-5WBB5VV B-V…" at bounding box center [436, 167] width 334 height 149
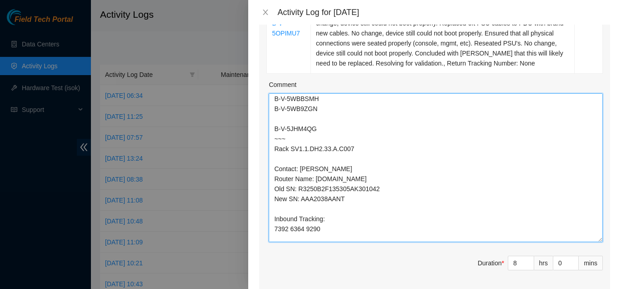
scroll to position [45, 0]
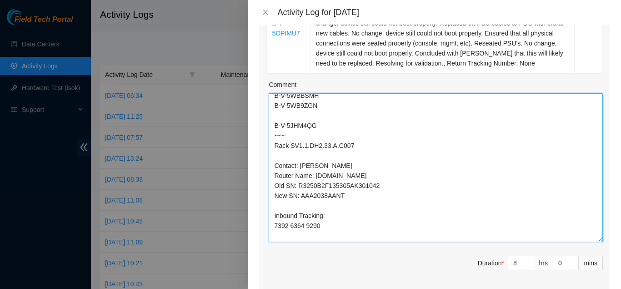
click at [321, 157] on textarea "Please reference the following tickets: B-V-5OPIMU7 B-V-5WB9Z1X B-V-5WBB5VV B-V…" at bounding box center [436, 167] width 334 height 149
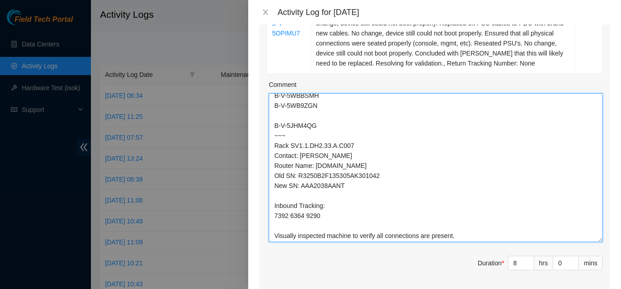
click at [310, 198] on textarea "Please reference the following tickets: B-V-5OPIMU7 B-V-5WB9Z1X B-V-5WBB5VV B-V…" at bounding box center [436, 167] width 334 height 149
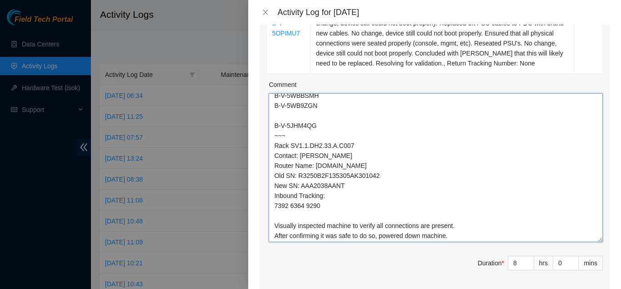
click at [307, 213] on textarea "Please reference the following tickets: B-V-5OPIMU7 B-V-5WB9Z1X B-V-5WBB5VV B-V…" at bounding box center [436, 167] width 334 height 149
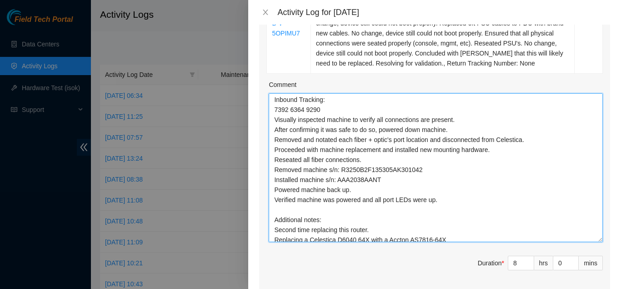
scroll to position [142, 0]
click at [335, 208] on textarea "Please reference the following tickets: B-V-5OPIMU7 B-V-5WB9Z1X B-V-5WBB5VV B-V…" at bounding box center [436, 167] width 334 height 149
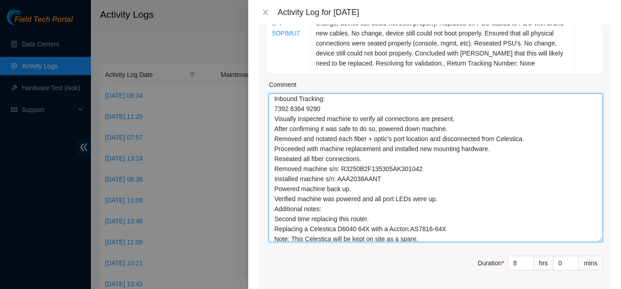
scroll to position [146, 0]
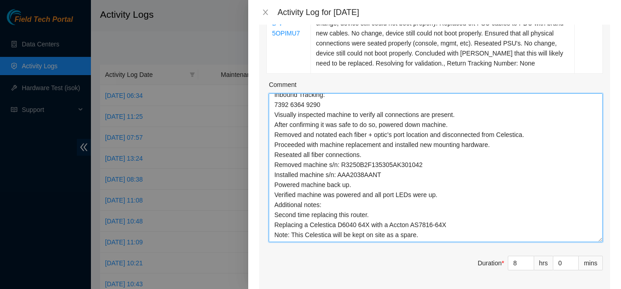
click at [425, 236] on textarea "Please reference the following tickets: B-V-5OPIMU7 B-V-5WB9Z1X B-V-5WBB5VV B-V…" at bounding box center [436, 167] width 334 height 149
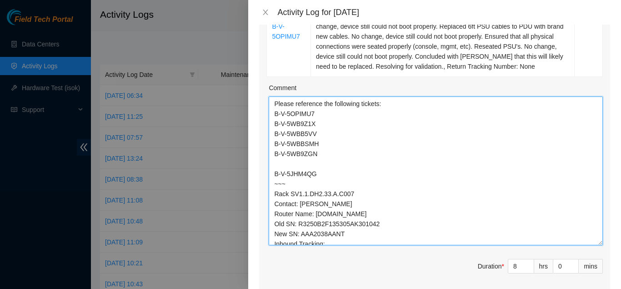
scroll to position [156, 0]
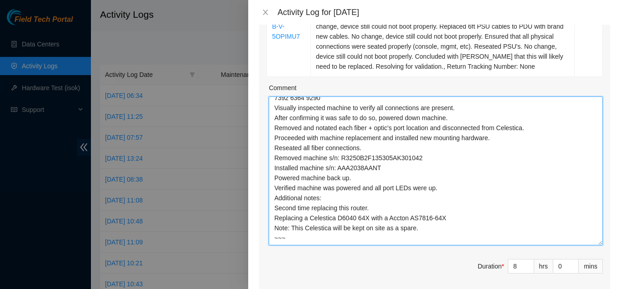
click at [421, 240] on textarea "Please reference the following tickets: B-V-5OPIMU7 B-V-5WB9Z1X B-V-5WBB5VV B-V…" at bounding box center [436, 170] width 334 height 149
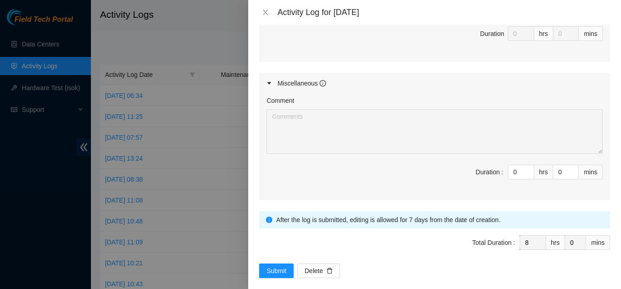
scroll to position [835, 0]
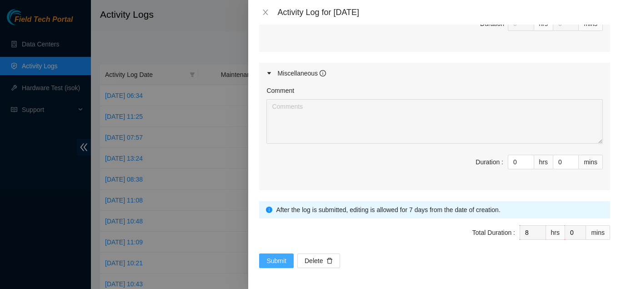
type textarea "Please reference the following tickets: B-V-5OPIMU7 B-V-5WB9Z1X B-V-5WBB5VV B-V…"
click at [279, 257] on span "Submit" at bounding box center [276, 260] width 20 height 10
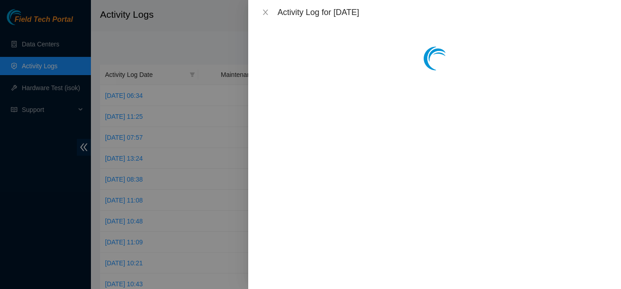
scroll to position [0, 0]
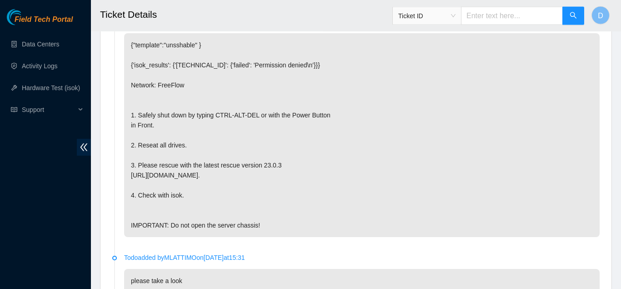
scroll to position [492, 0]
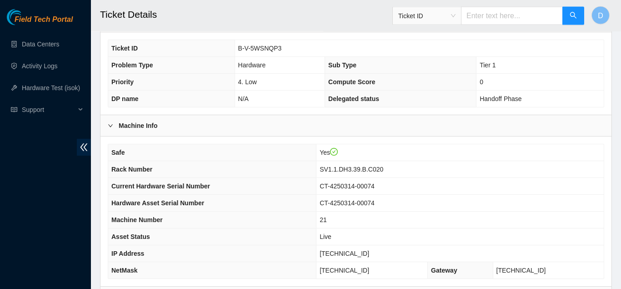
scroll to position [318, 0]
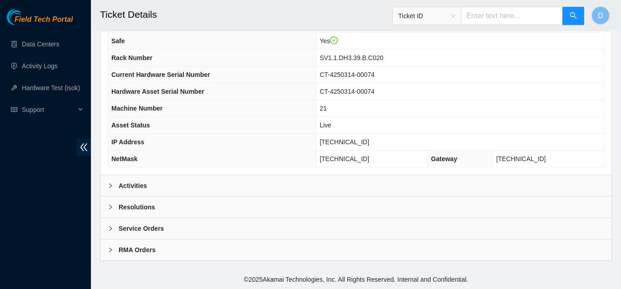
click at [186, 181] on div "Activities" at bounding box center [355, 185] width 511 height 21
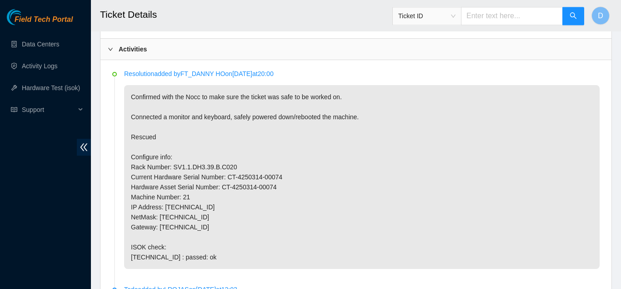
scroll to position [0, 0]
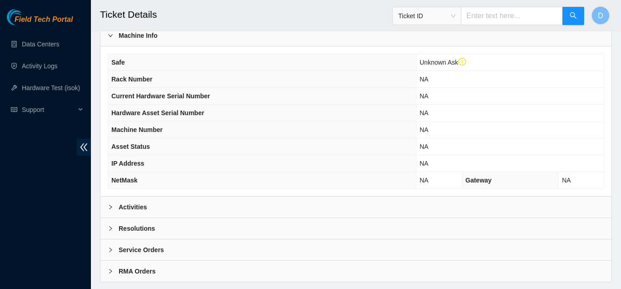
scroll to position [336, 0]
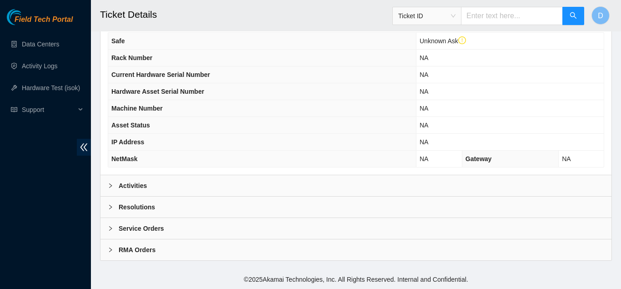
click at [227, 177] on div "Activities" at bounding box center [355, 185] width 511 height 21
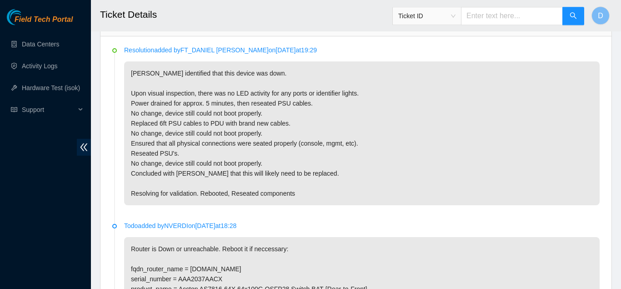
scroll to position [493, 0]
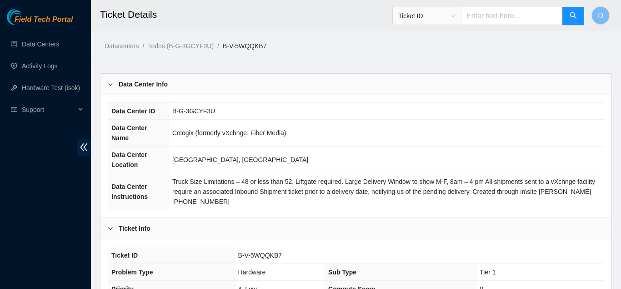
scroll to position [318, 0]
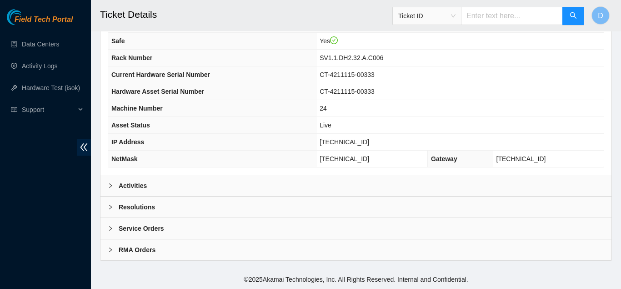
click at [237, 175] on div "Activities" at bounding box center [355, 185] width 511 height 21
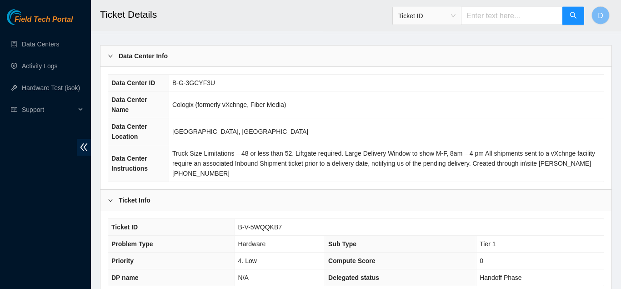
scroll to position [0, 0]
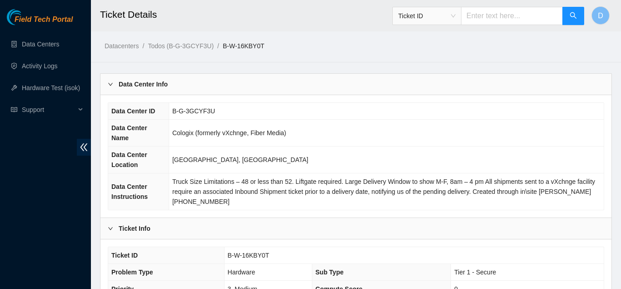
scroll to position [406, 0]
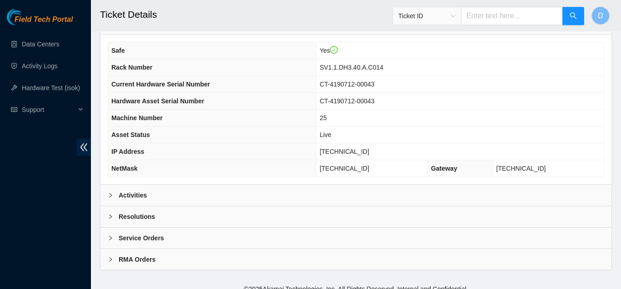
scroll to position [318, 0]
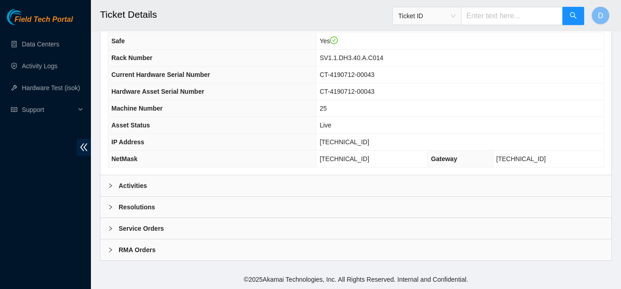
click at [256, 184] on div "Activities" at bounding box center [355, 185] width 511 height 21
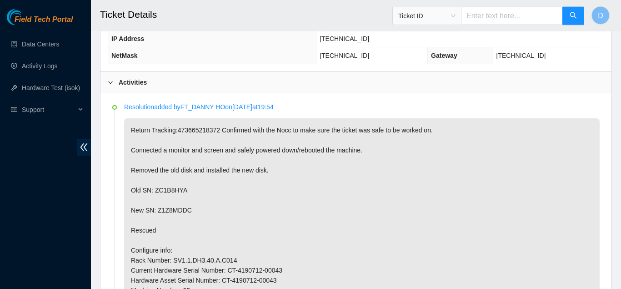
scroll to position [0, 0]
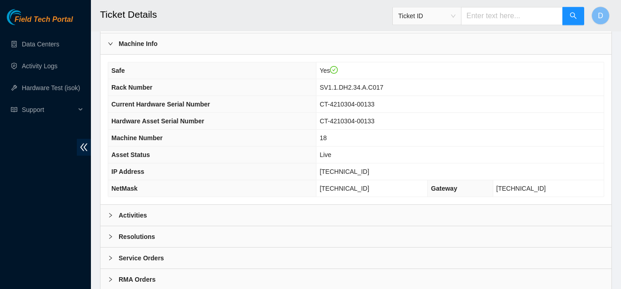
scroll to position [318, 0]
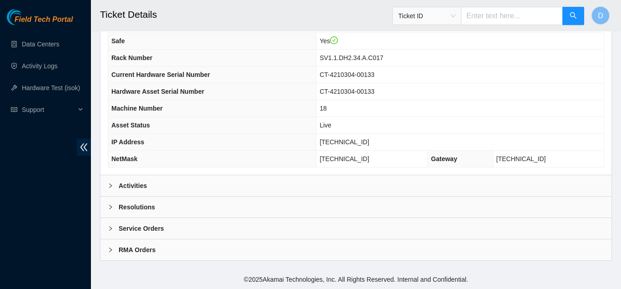
click at [277, 192] on div "Activities" at bounding box center [355, 185] width 511 height 21
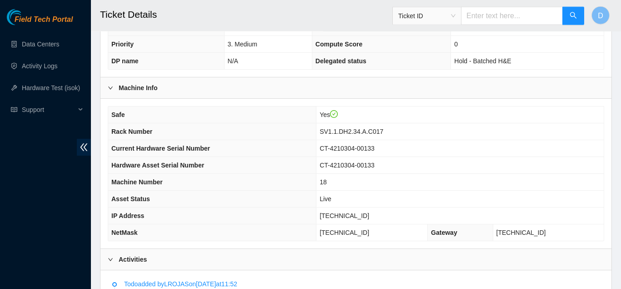
scroll to position [223, 0]
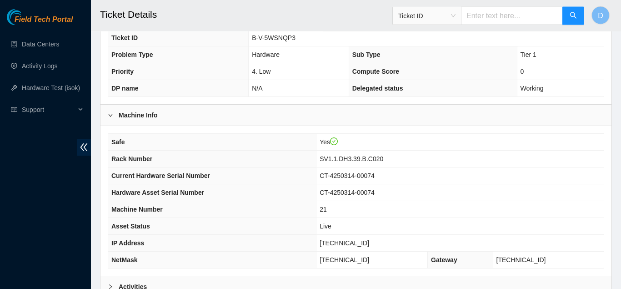
scroll to position [318, 0]
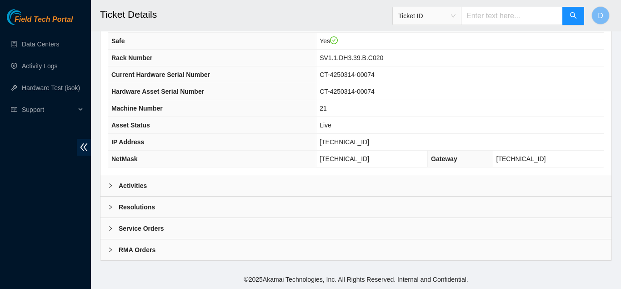
click at [216, 180] on div "Activities" at bounding box center [355, 185] width 511 height 21
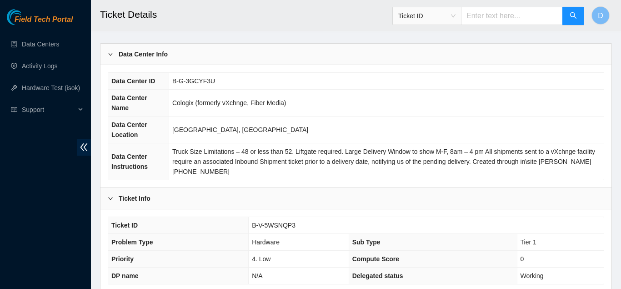
scroll to position [0, 0]
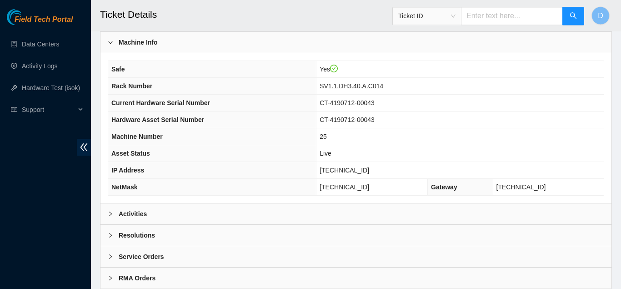
scroll to position [318, 0]
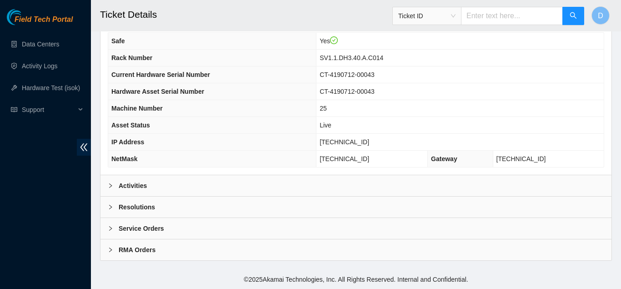
click at [240, 188] on div "Activities" at bounding box center [355, 185] width 511 height 21
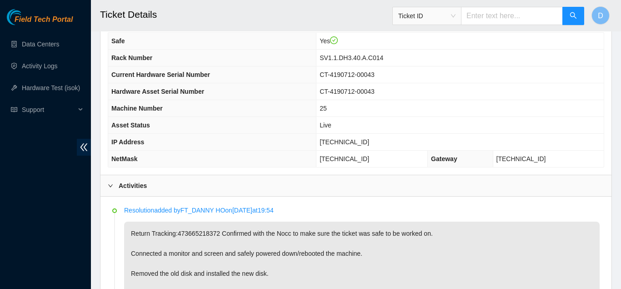
scroll to position [0, 0]
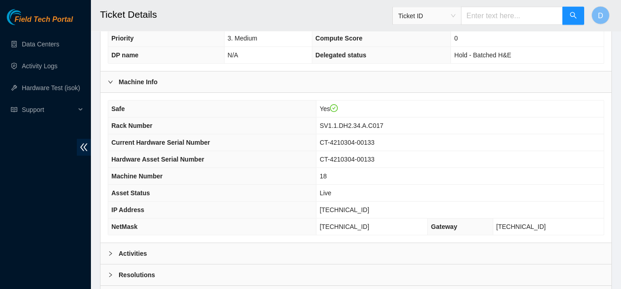
scroll to position [318, 0]
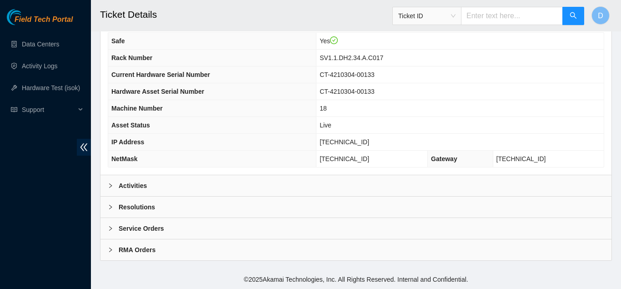
click at [284, 189] on div "Activities" at bounding box center [355, 185] width 511 height 21
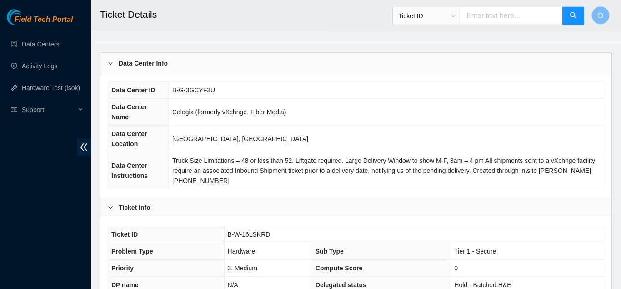
scroll to position [0, 0]
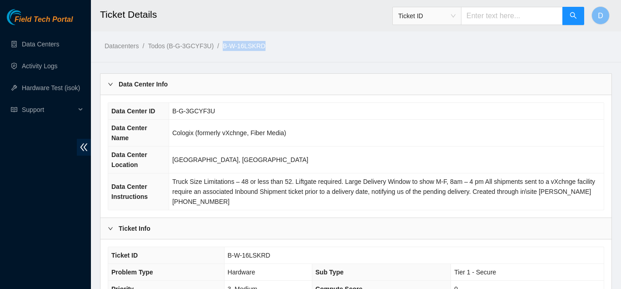
drag, startPoint x: 265, startPoint y: 48, endPoint x: 220, endPoint y: 49, distance: 45.5
click at [220, 49] on ol "Datacenters / Todos (B-G-3GCYF3U) / B-W-16LSKRD /" at bounding box center [297, 46] width 384 height 10
copy link "B-W-16LSKRD"
